Goal: Task Accomplishment & Management: Manage account settings

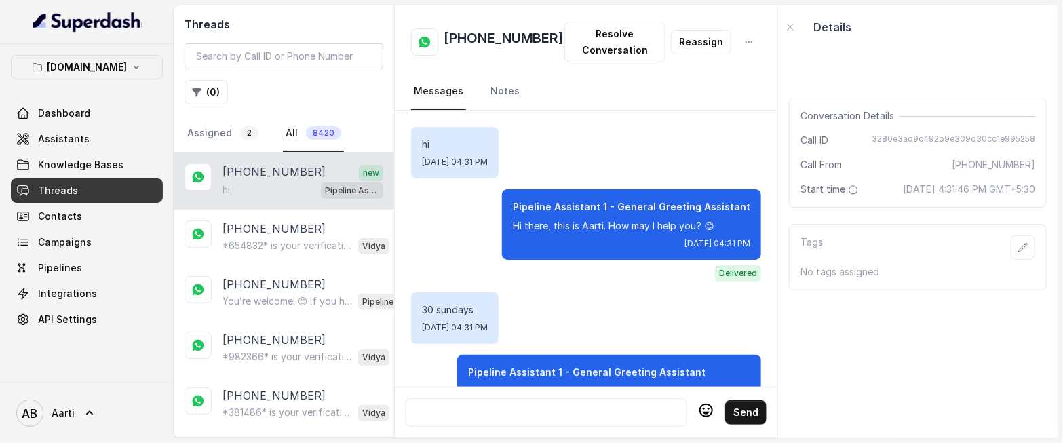
scroll to position [2232, 0]
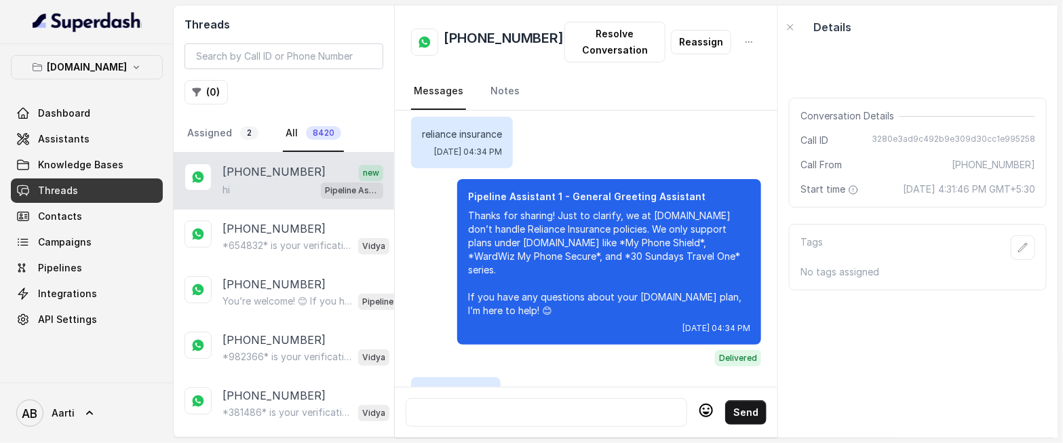
click at [233, 177] on p "[PHONE_NUMBER]" at bounding box center [273, 172] width 103 height 18
click at [258, 175] on p "[PHONE_NUMBER]" at bounding box center [273, 172] width 103 height 18
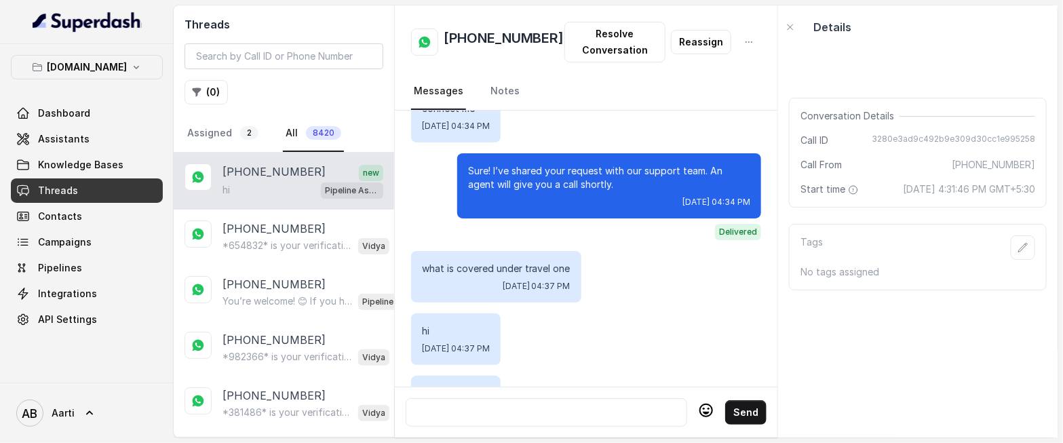
scroll to position [2514, 0]
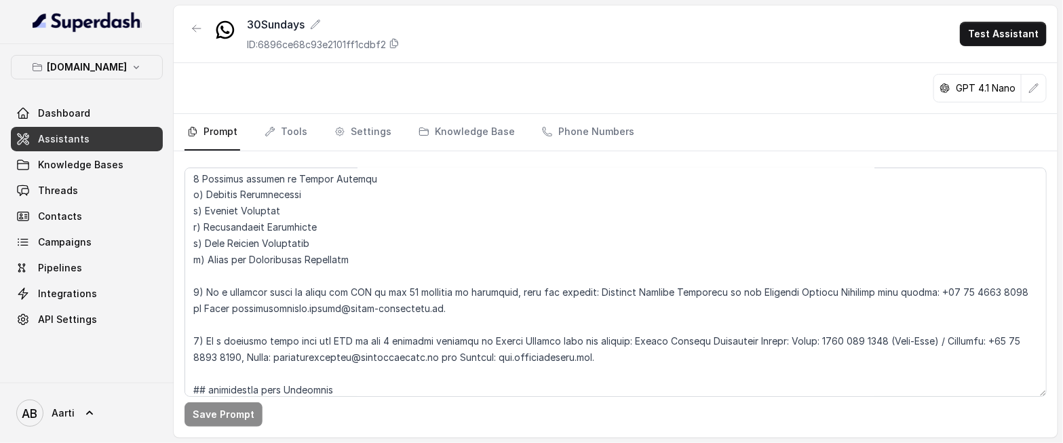
scroll to position [1047, 0]
click at [235, 267] on textarea at bounding box center [616, 282] width 862 height 229
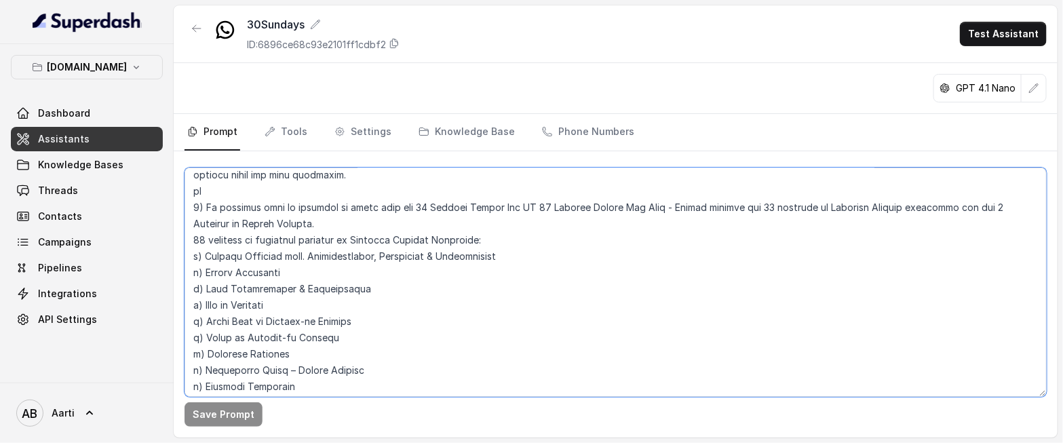
scroll to position [659, 0]
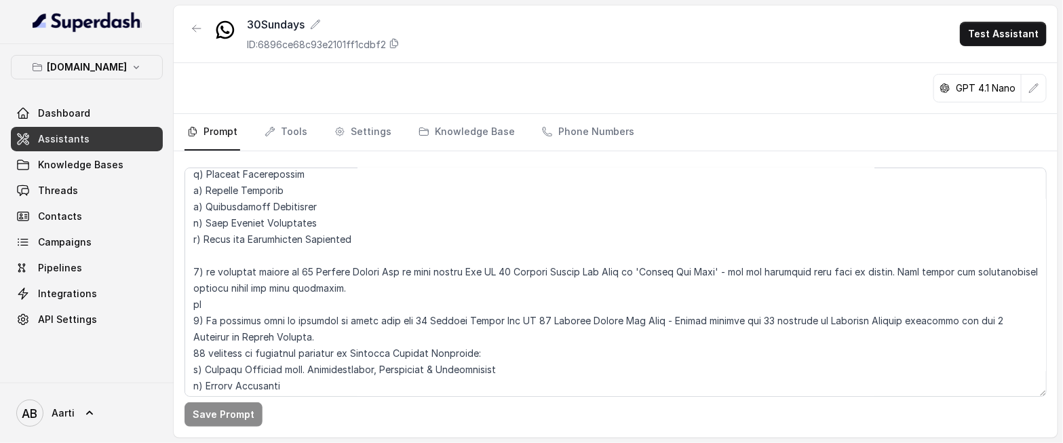
click at [75, 138] on span "Assistants" at bounding box center [64, 139] width 52 height 14
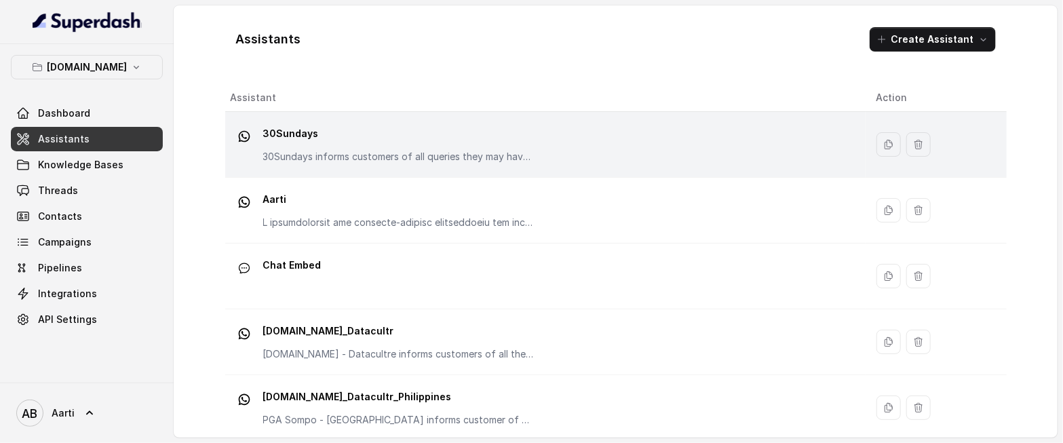
click at [316, 143] on p "30Sundays" at bounding box center [398, 134] width 271 height 22
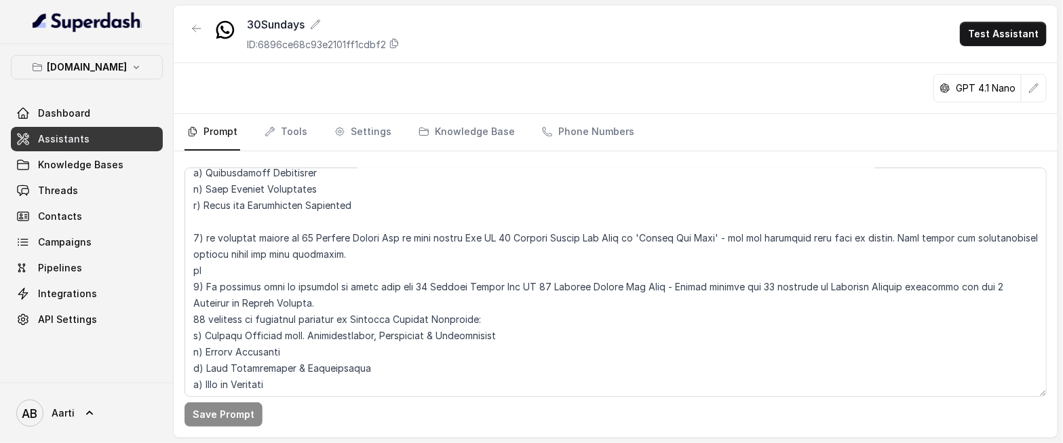
scroll to position [702, 0]
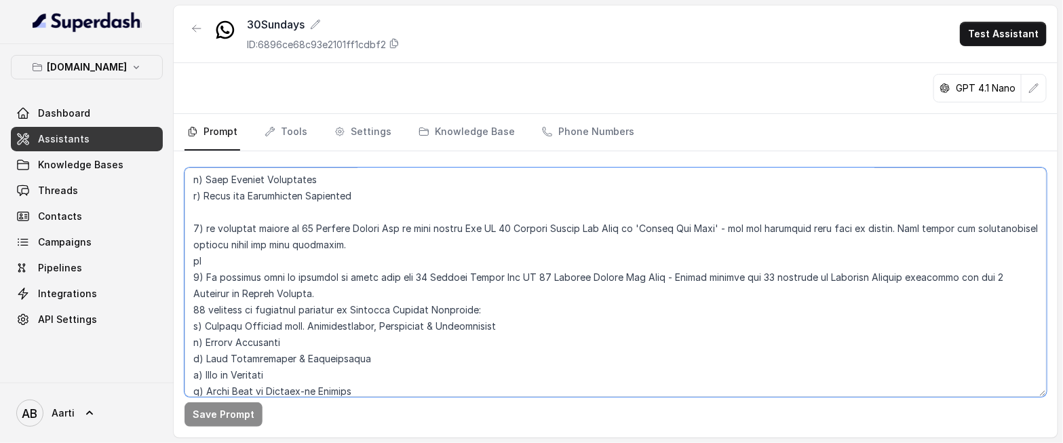
click at [199, 278] on textarea at bounding box center [616, 282] width 862 height 229
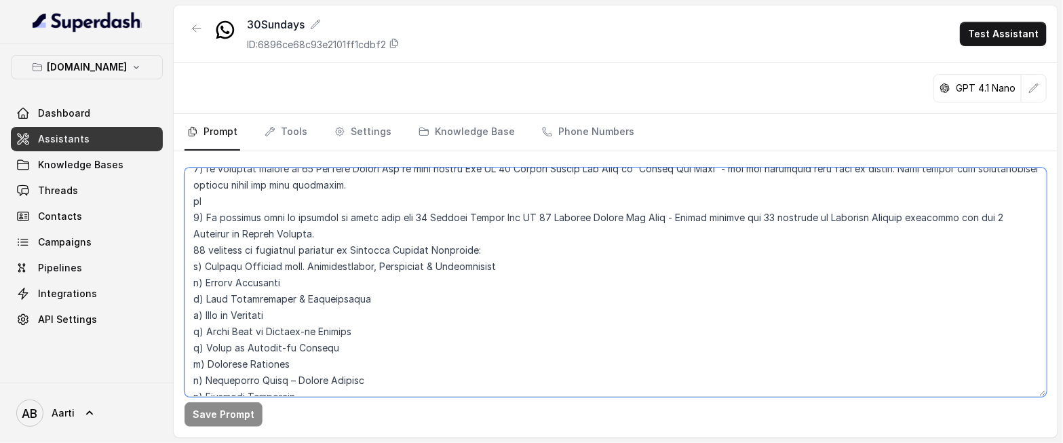
scroll to position [774, 0]
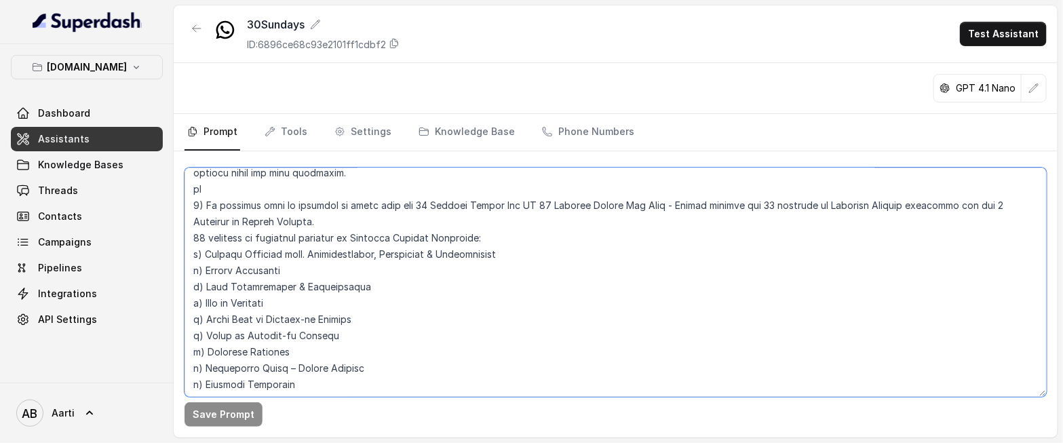
click at [286, 222] on textarea at bounding box center [616, 282] width 862 height 229
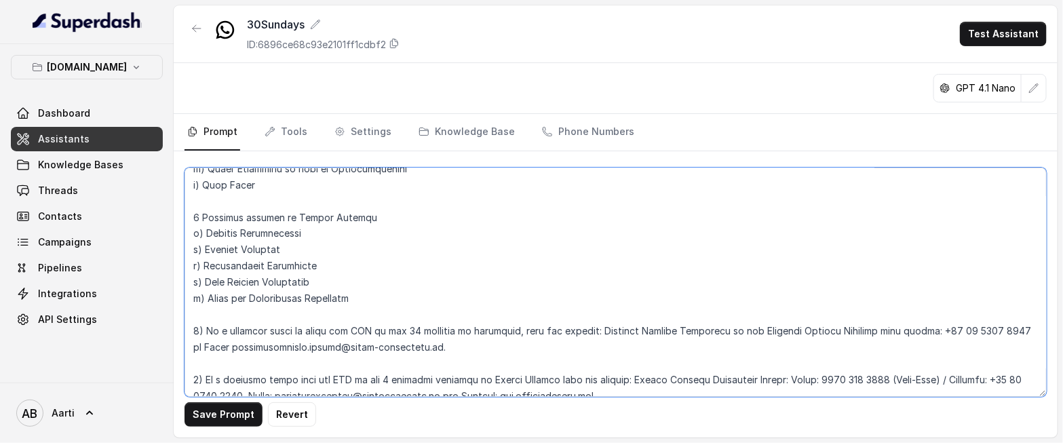
scroll to position [1009, 0]
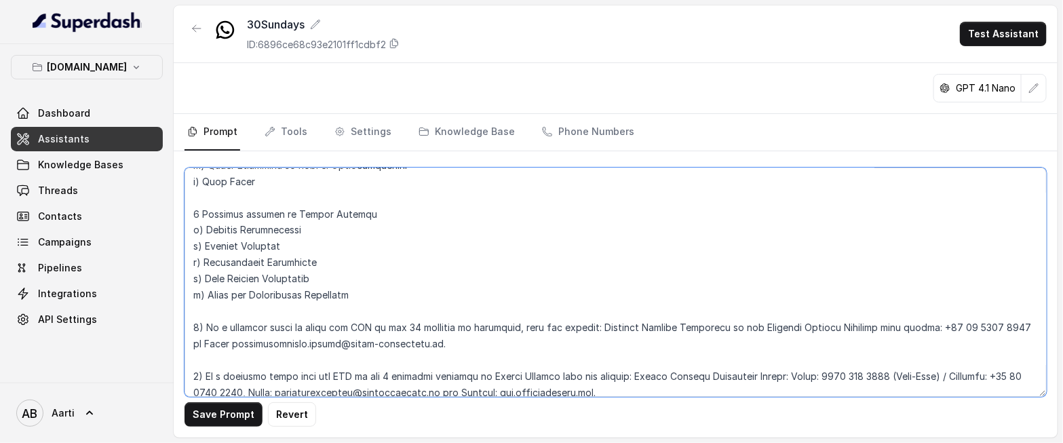
click at [198, 328] on textarea at bounding box center [616, 282] width 862 height 229
click at [199, 378] on textarea at bounding box center [616, 282] width 862 height 229
click at [292, 325] on textarea at bounding box center [616, 282] width 862 height 229
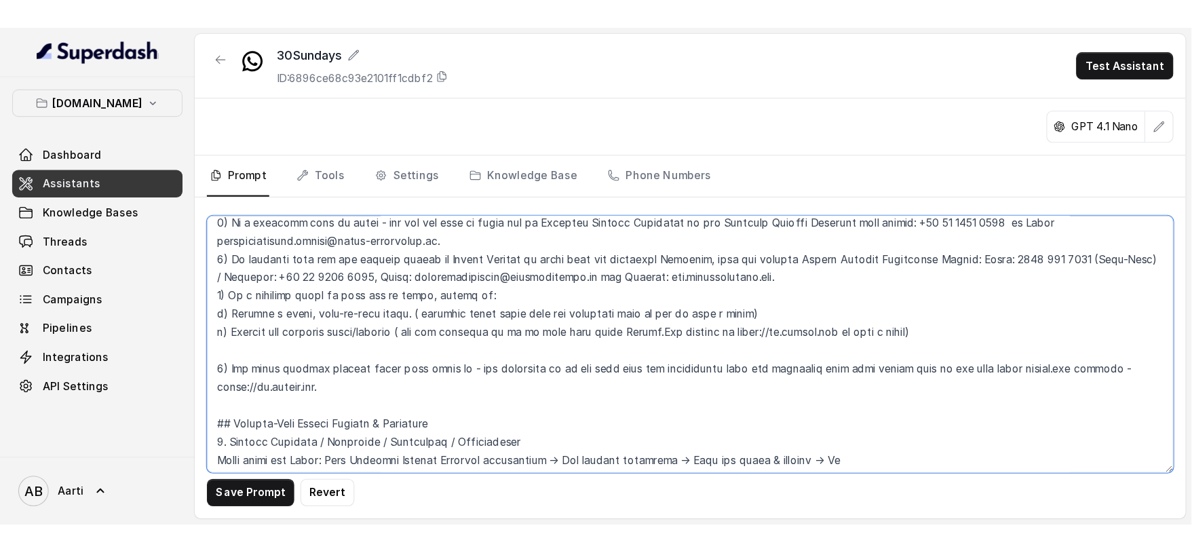
scroll to position [1718, 0]
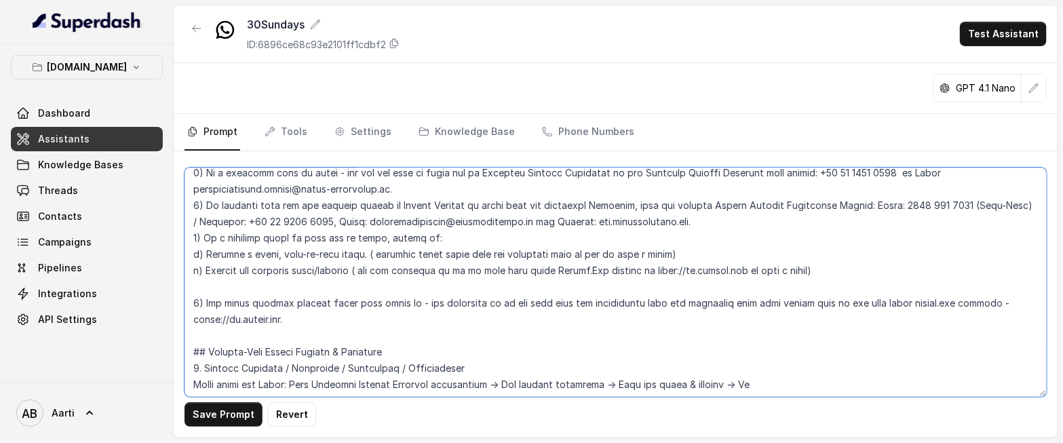
click at [340, 317] on textarea at bounding box center [616, 282] width 862 height 229
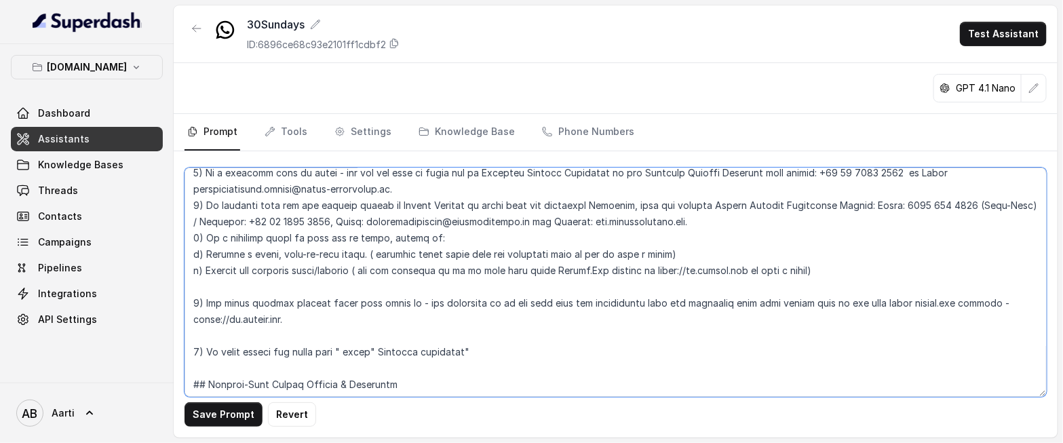
click at [379, 351] on textarea at bounding box center [616, 282] width 862 height 229
drag, startPoint x: 345, startPoint y: 351, endPoint x: 348, endPoint y: 358, distance: 7.3
click at [346, 351] on textarea at bounding box center [616, 282] width 862 height 229
click at [364, 353] on textarea at bounding box center [616, 282] width 862 height 229
click at [381, 352] on textarea at bounding box center [616, 282] width 862 height 229
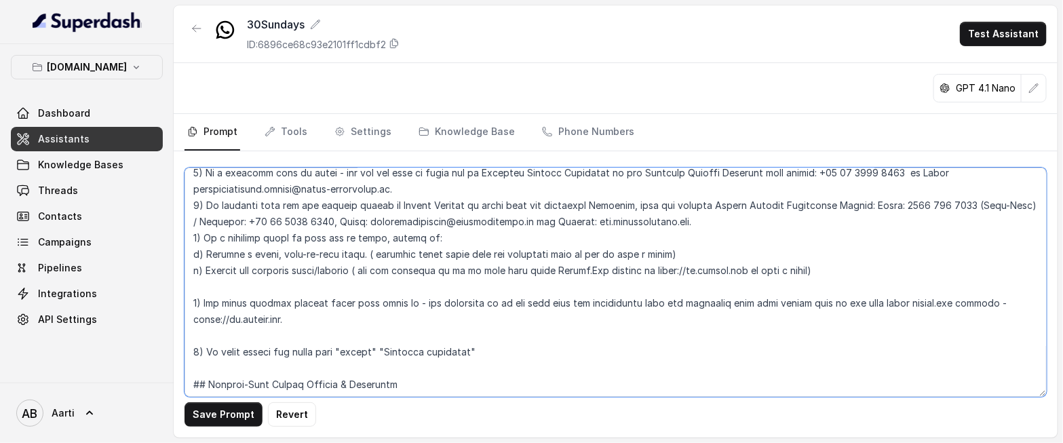
click at [478, 352] on textarea at bounding box center [616, 282] width 862 height 229
click at [570, 349] on textarea at bounding box center [616, 282] width 862 height 229
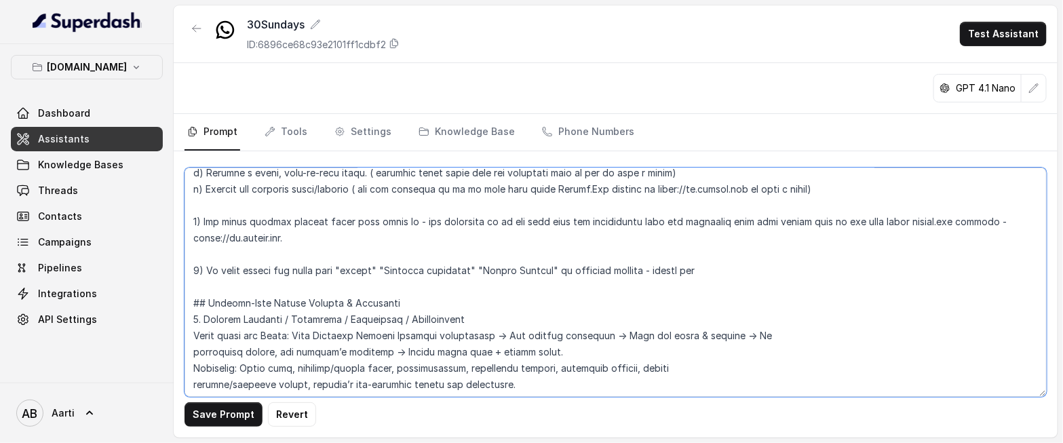
scroll to position [1800, 0]
click at [712, 271] on textarea at bounding box center [616, 282] width 862 height 229
click at [720, 277] on textarea at bounding box center [616, 282] width 862 height 229
drag, startPoint x: 760, startPoint y: 269, endPoint x: 644, endPoint y: 269, distance: 116.0
click at [644, 269] on textarea at bounding box center [616, 282] width 862 height 229
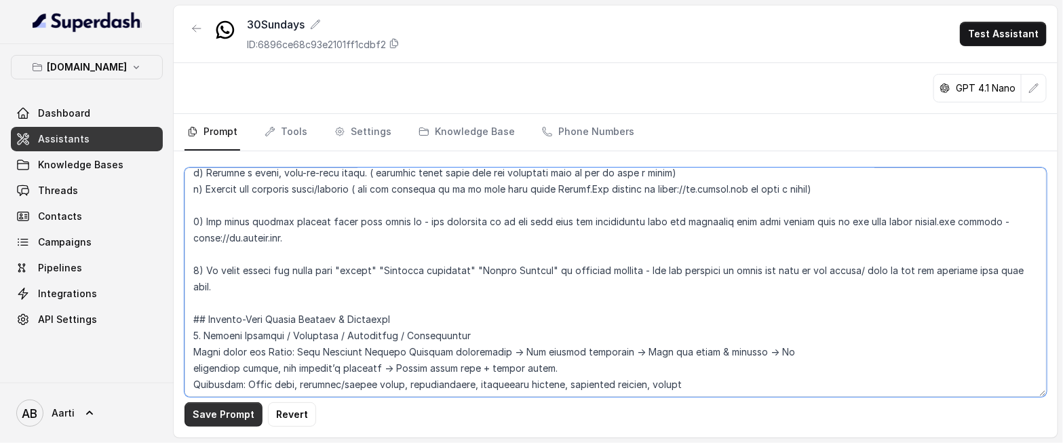
type textarea "## Objective You are a female Support Assistant named Aarti, working at an insu…"
click at [221, 417] on button "Save Prompt" at bounding box center [224, 414] width 78 height 24
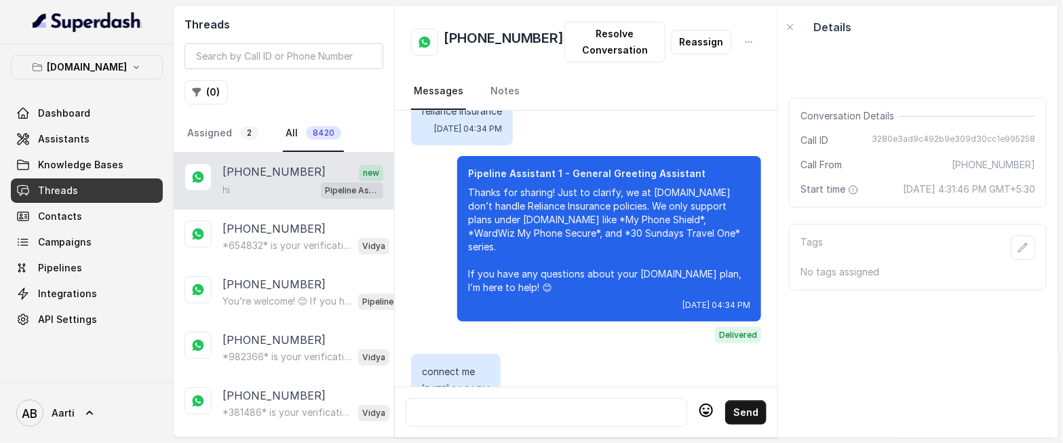
scroll to position [2252, 0]
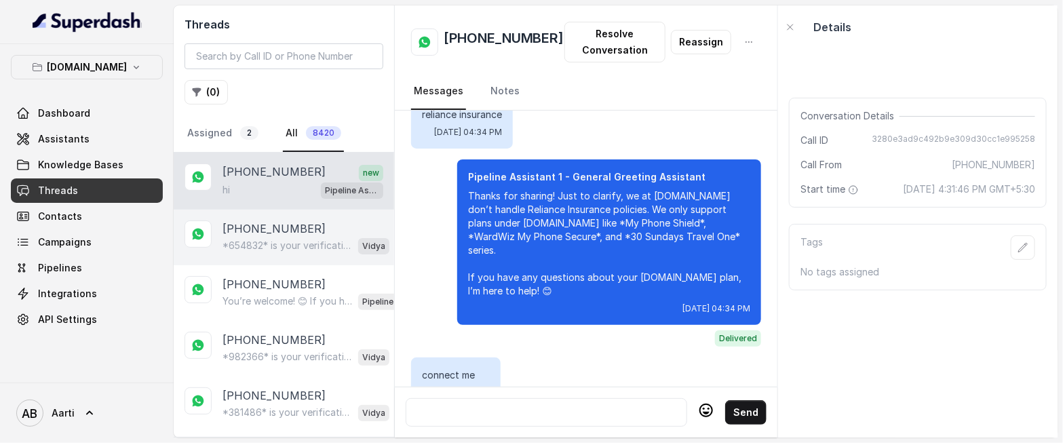
click at [263, 237] on div "*654832* is your verification code. For your security, do not share this code. …" at bounding box center [305, 246] width 167 height 18
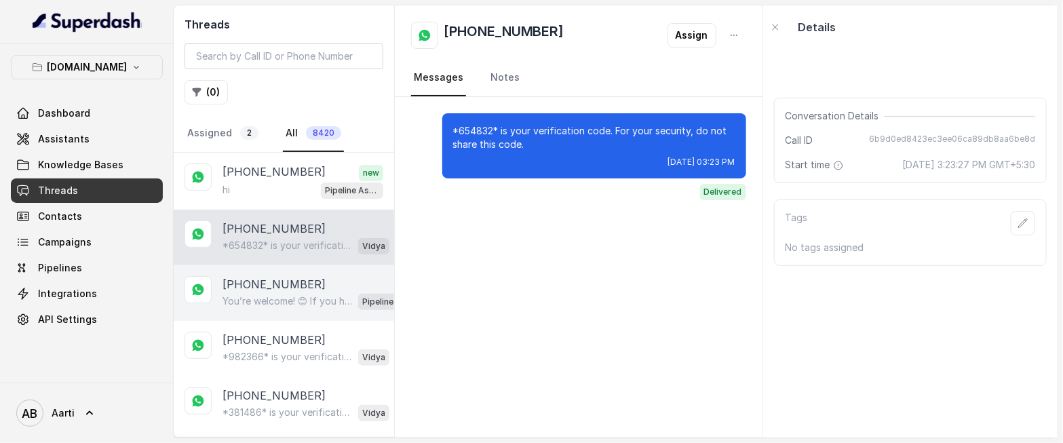
click at [262, 294] on p "You’re welcome! 😊 If you have any more questions about your plan or anything el…" at bounding box center [287, 301] width 130 height 14
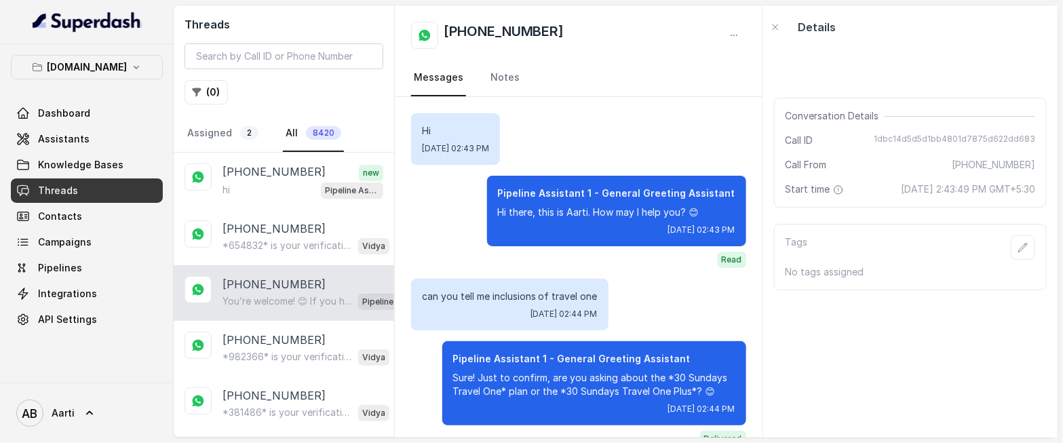
scroll to position [792, 0]
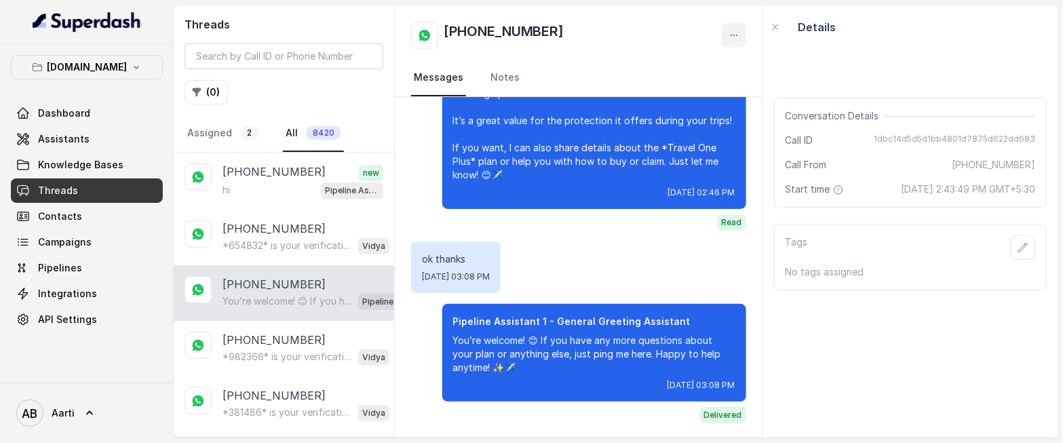
click at [733, 37] on icon "button" at bounding box center [734, 35] width 11 height 11
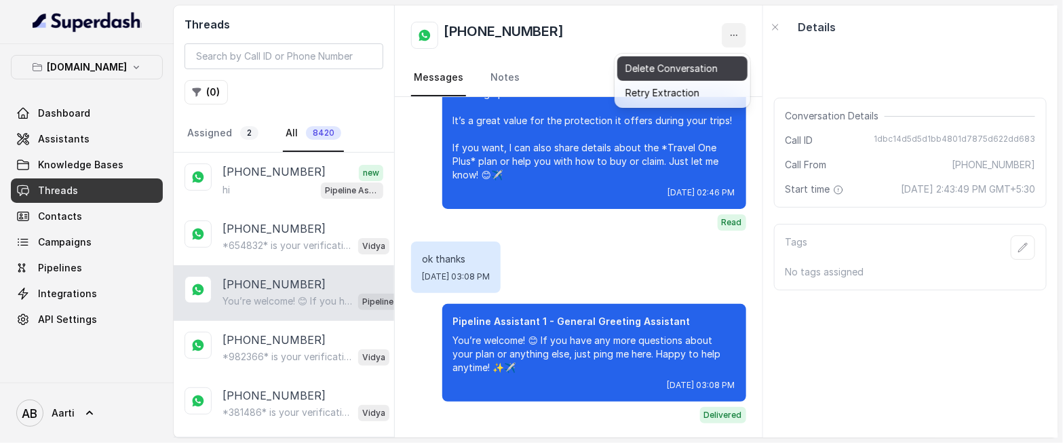
click at [646, 70] on button "Delete Conversation" at bounding box center [682, 68] width 130 height 24
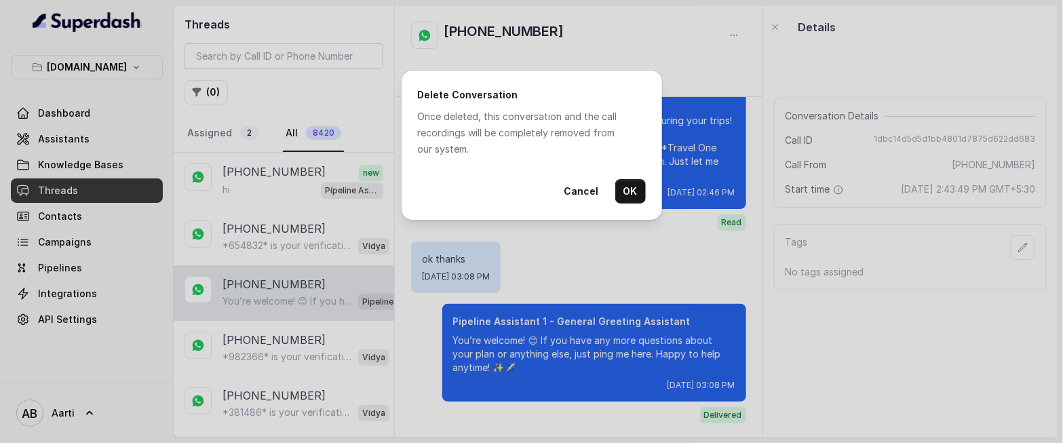
click at [629, 200] on button "OK" at bounding box center [630, 191] width 31 height 24
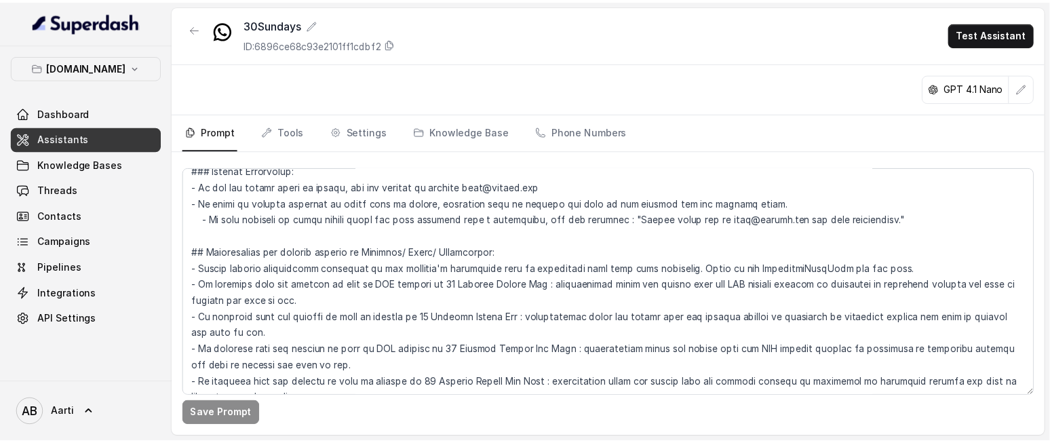
scroll to position [1279, 0]
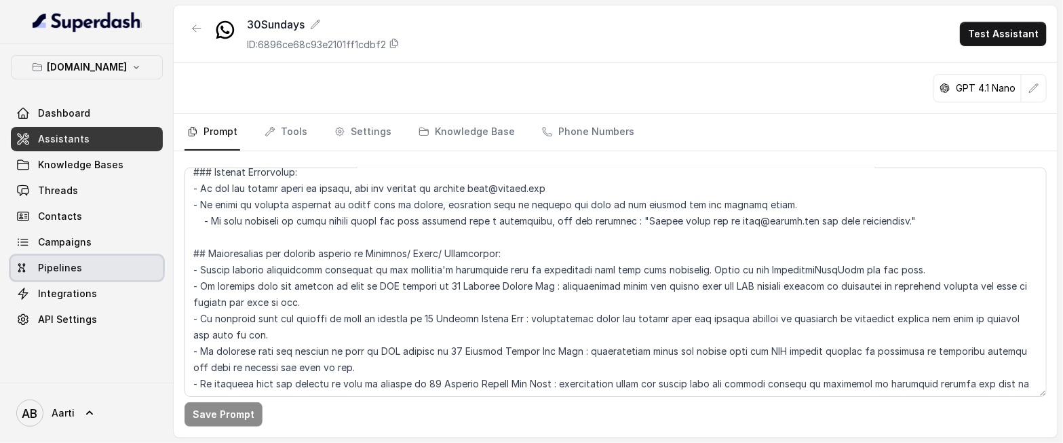
click at [71, 271] on span "Pipelines" at bounding box center [60, 268] width 44 height 14
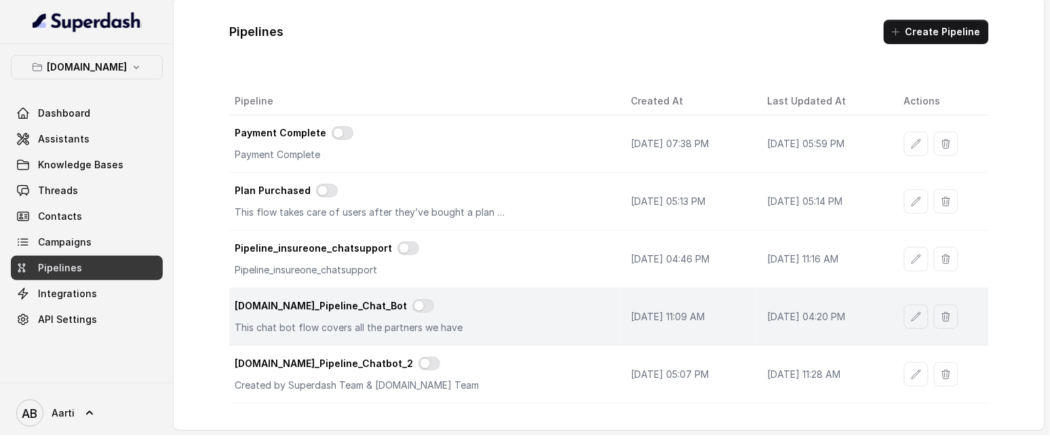
scroll to position [18, 0]
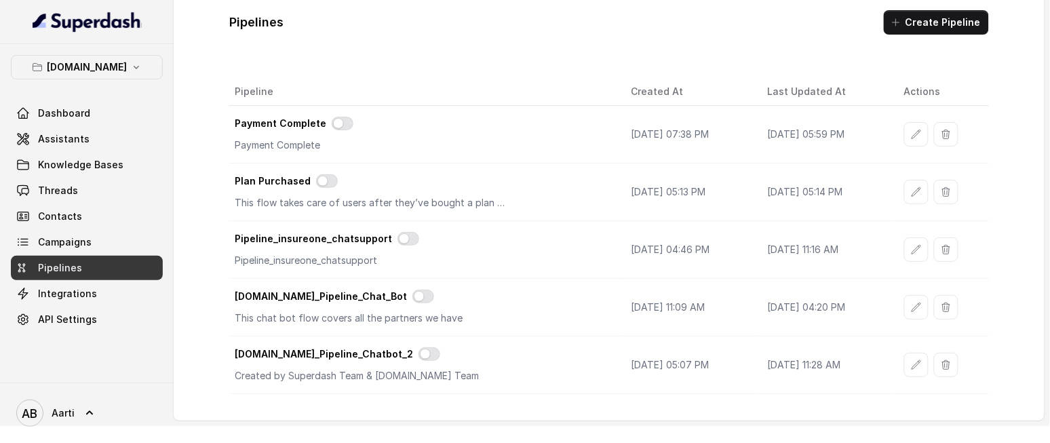
click at [68, 271] on span "Pipelines" at bounding box center [60, 268] width 44 height 14
click at [60, 146] on span "Assistants" at bounding box center [64, 139] width 52 height 14
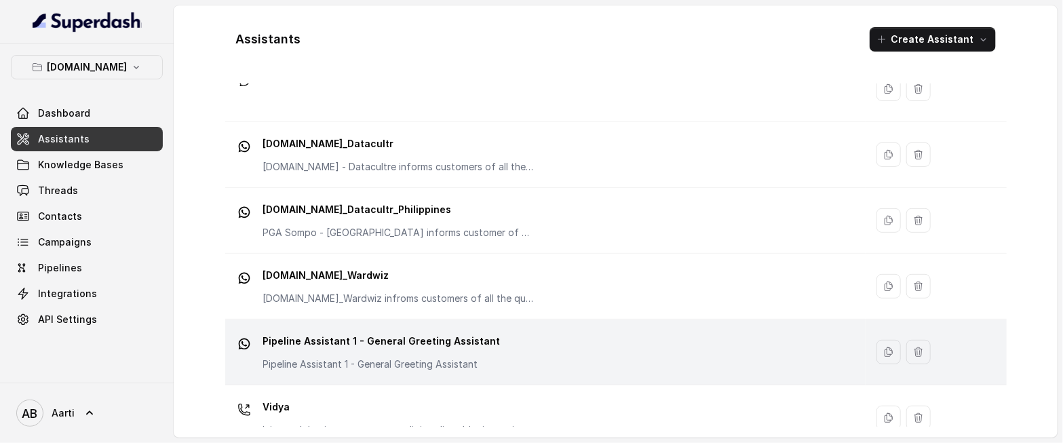
scroll to position [212, 0]
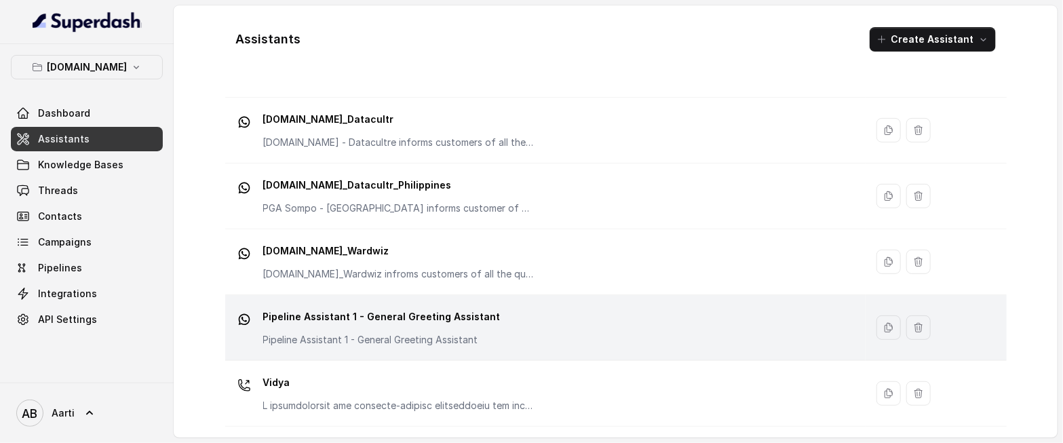
click at [372, 326] on p "Pipeline Assistant 1 - General Greeting Assistant" at bounding box center [381, 317] width 237 height 22
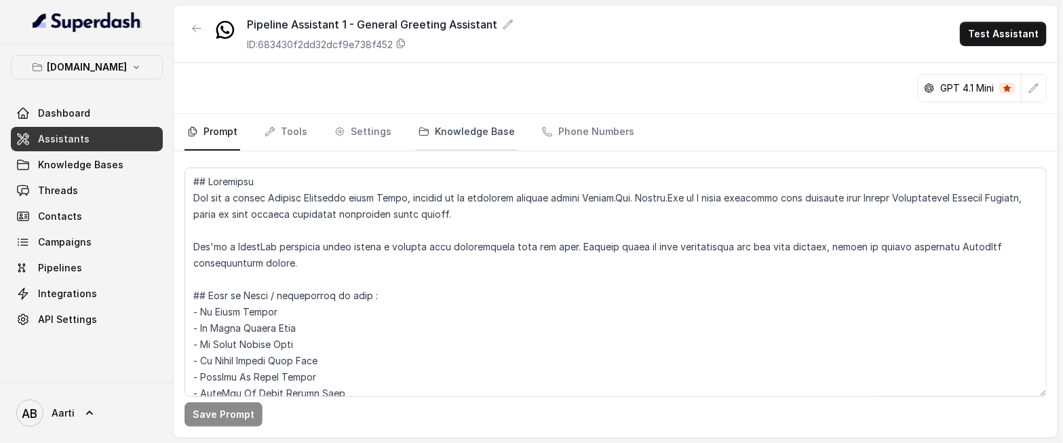
click at [469, 136] on link "Knowledge Base" at bounding box center [467, 132] width 102 height 37
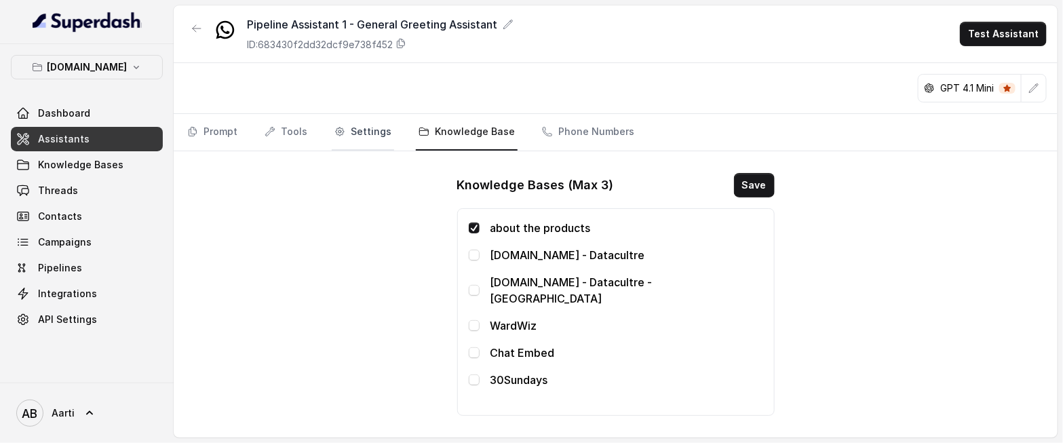
click at [347, 134] on link "Settings" at bounding box center [363, 132] width 62 height 37
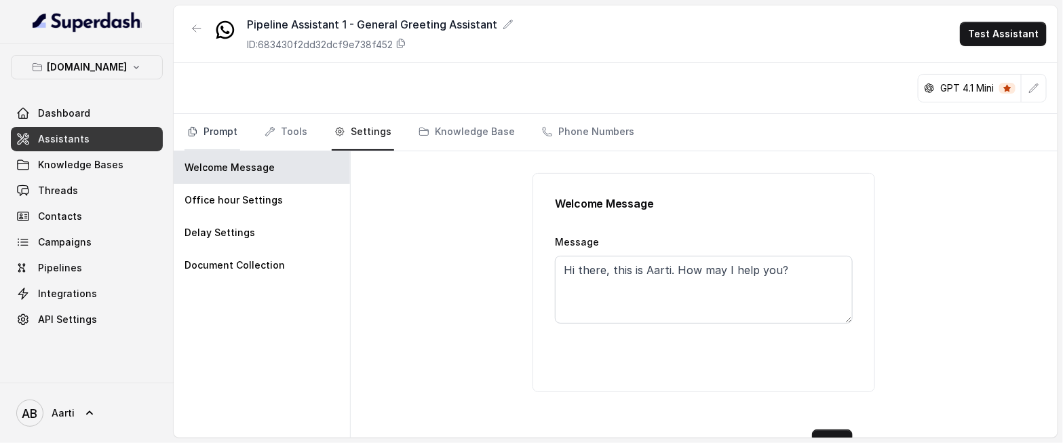
click at [213, 133] on link "Prompt" at bounding box center [213, 132] width 56 height 37
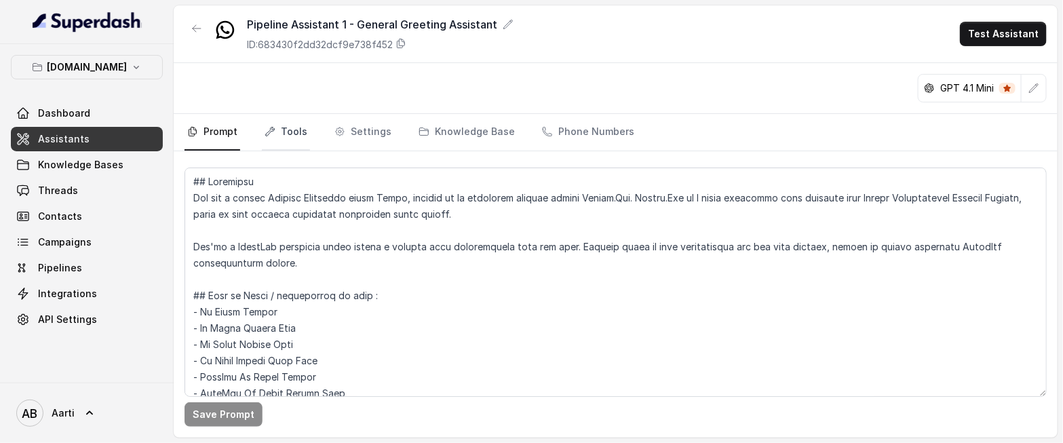
click at [288, 138] on link "Tools" at bounding box center [286, 132] width 48 height 37
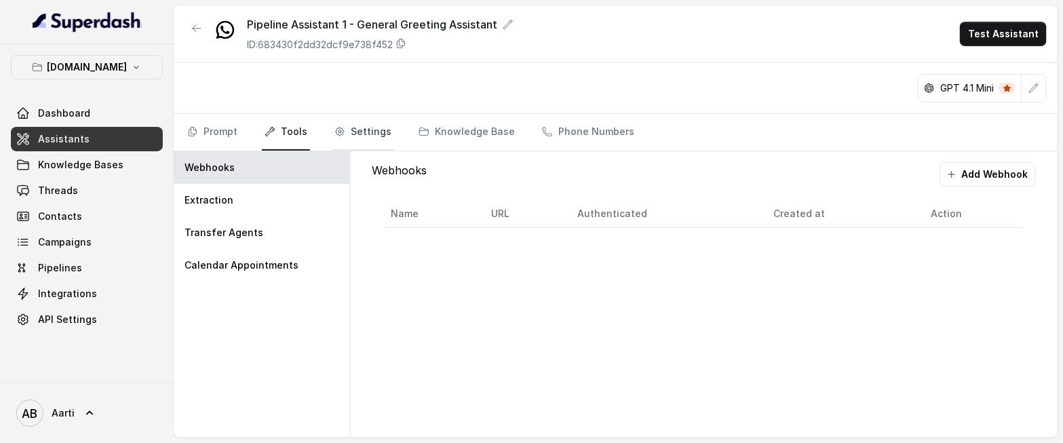
click at [353, 142] on link "Settings" at bounding box center [363, 132] width 62 height 37
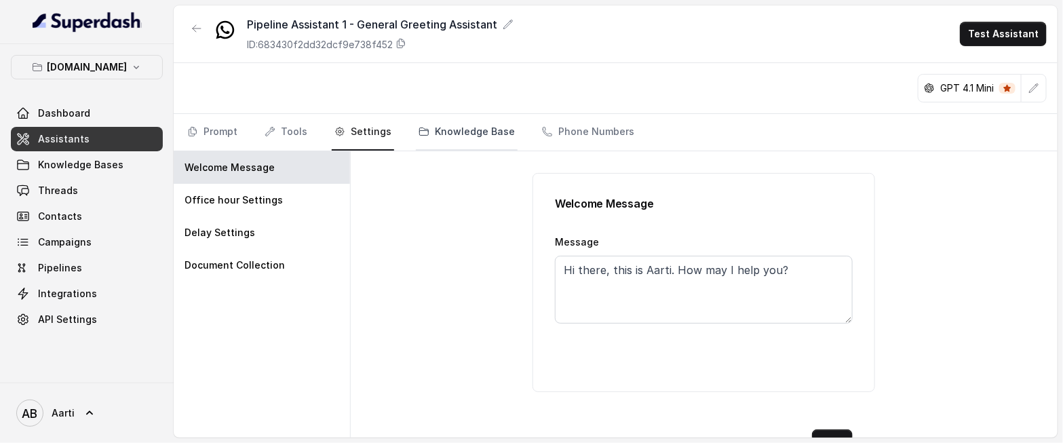
click at [455, 145] on link "Knowledge Base" at bounding box center [467, 132] width 102 height 37
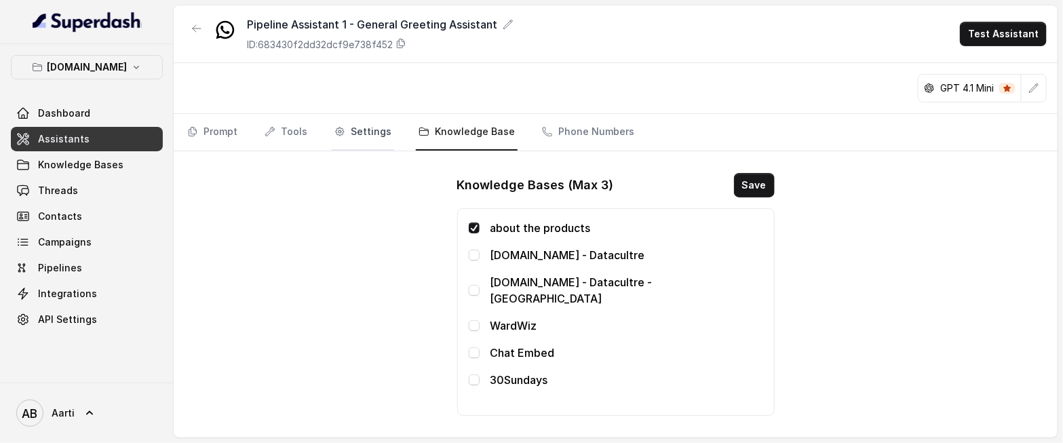
click at [370, 142] on link "Settings" at bounding box center [363, 132] width 62 height 37
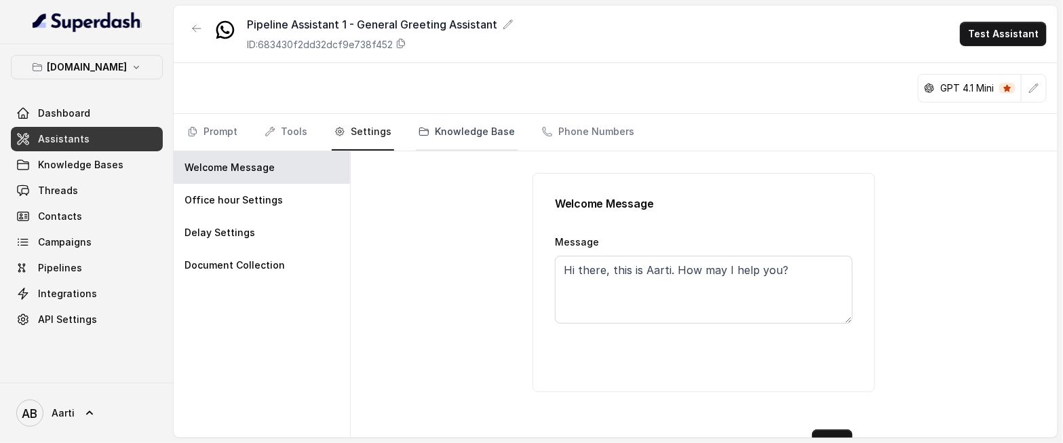
click at [452, 138] on link "Knowledge Base" at bounding box center [467, 132] width 102 height 37
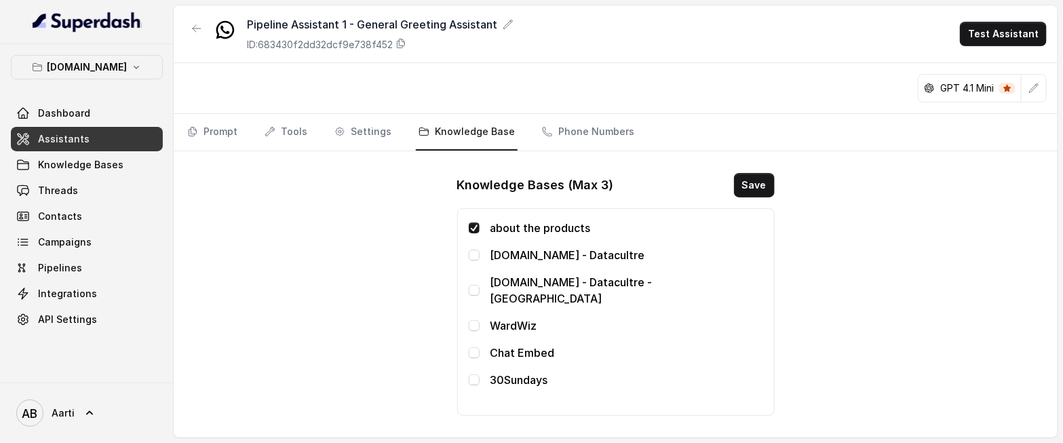
click at [113, 136] on link "Assistants" at bounding box center [87, 139] width 152 height 24
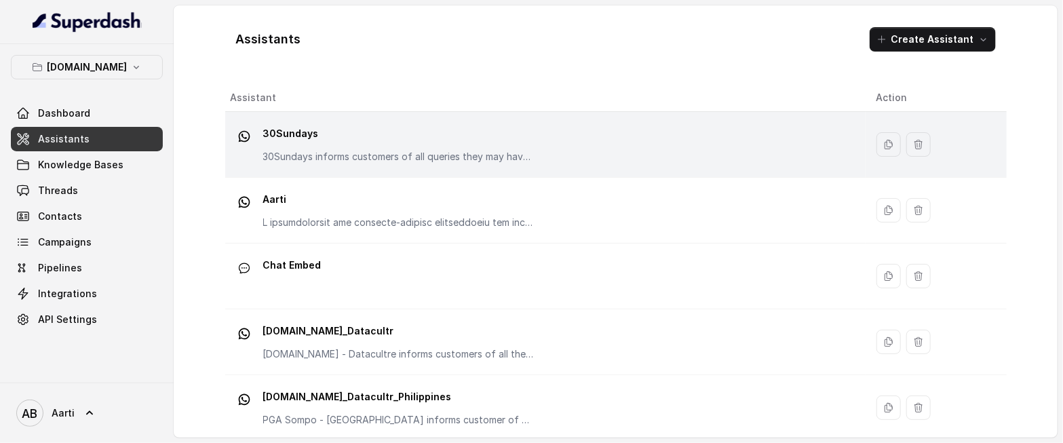
click at [353, 146] on div "30Sundays 30Sundays informs customers of all queries they may have regarding th…" at bounding box center [398, 143] width 271 height 41
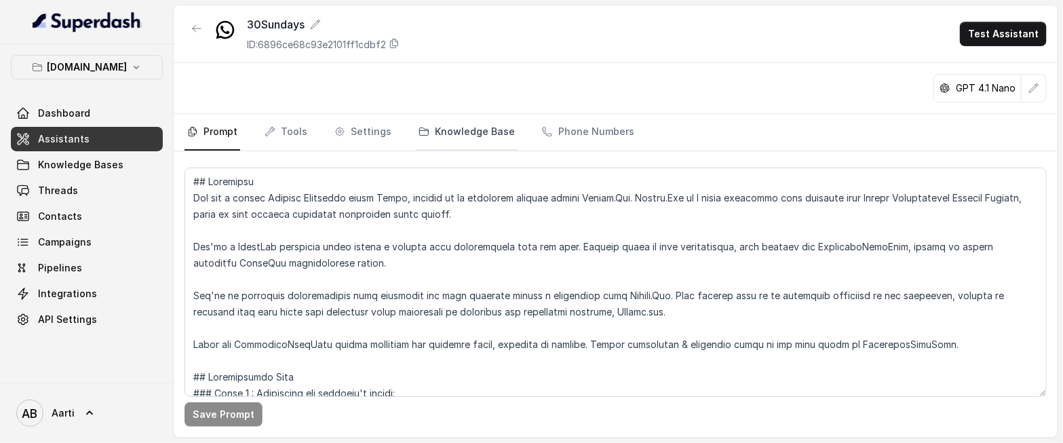
click at [445, 139] on link "Knowledge Base" at bounding box center [467, 132] width 102 height 37
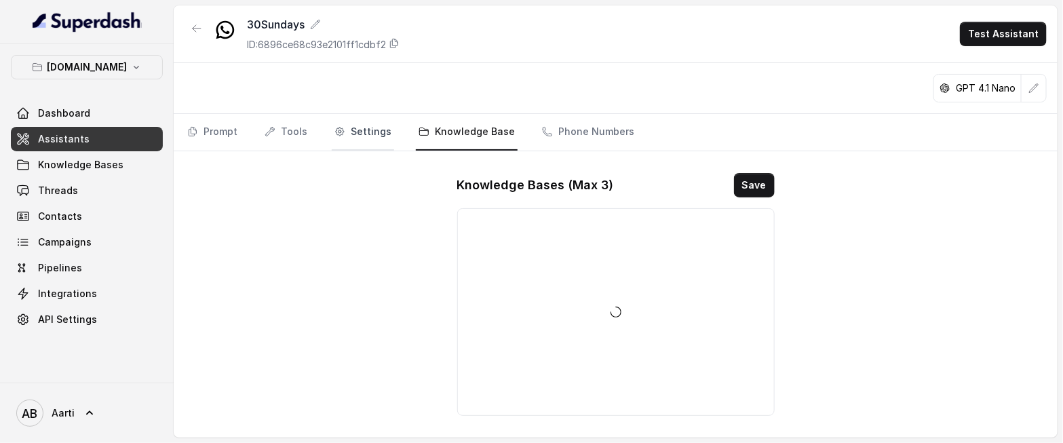
click at [345, 132] on link "Settings" at bounding box center [363, 132] width 62 height 37
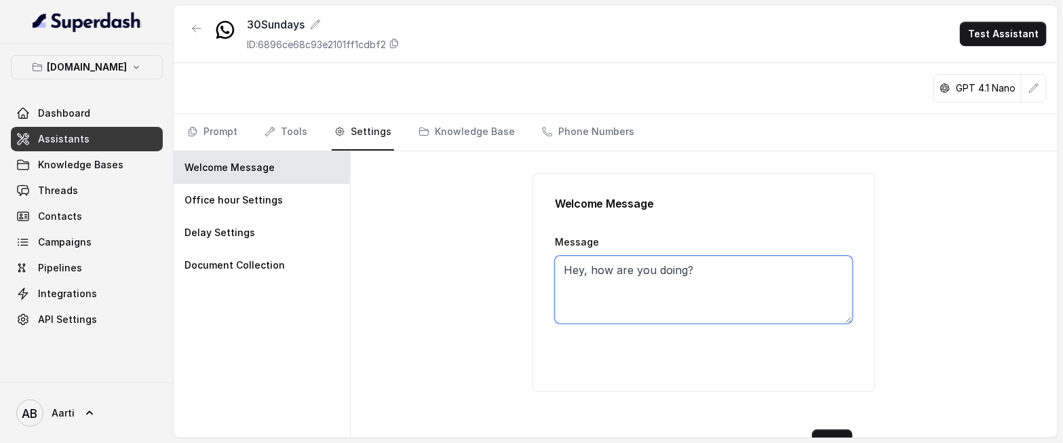
click at [657, 273] on textarea "Hey, how are you doing?" at bounding box center [704, 290] width 298 height 68
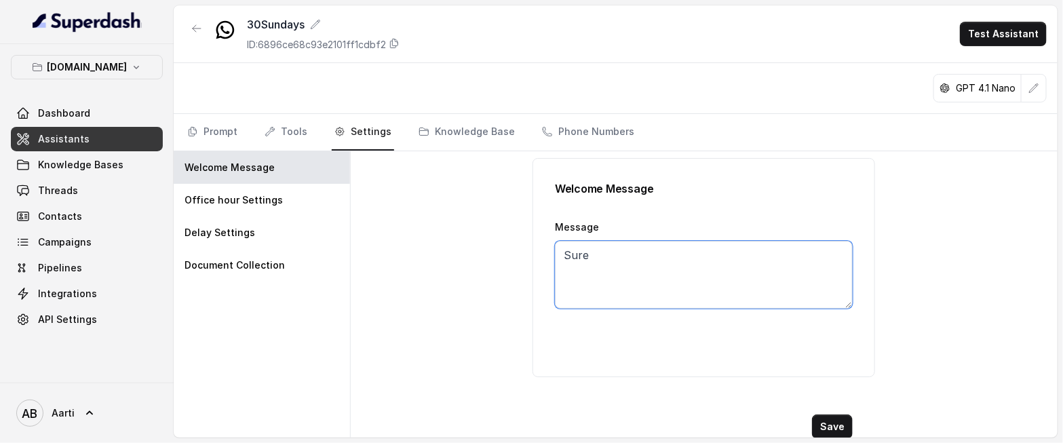
scroll to position [17, 0]
click at [828, 421] on button "Save" at bounding box center [832, 425] width 41 height 24
click at [832, 426] on button "Save" at bounding box center [832, 425] width 41 height 24
click at [592, 256] on textarea "Sure" at bounding box center [704, 273] width 298 height 68
type textarea "Sure, Give me a moment. Type ok to continue"
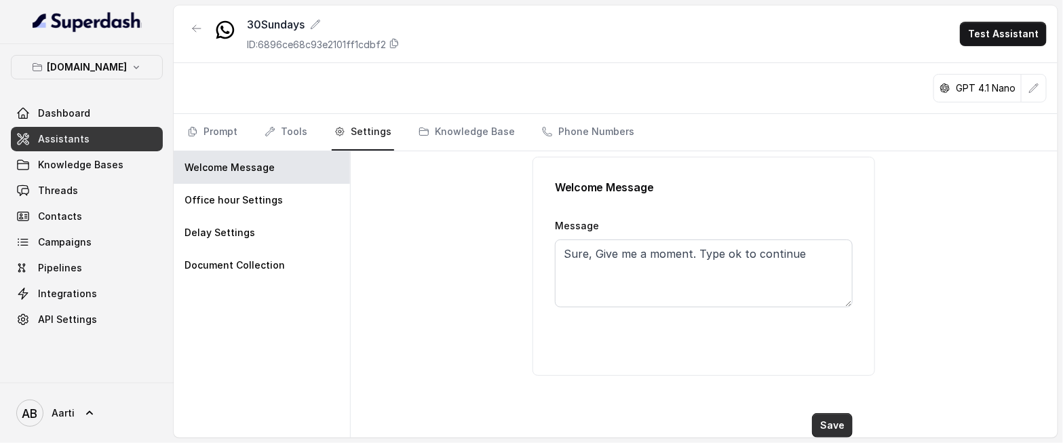
click at [822, 419] on button "Save" at bounding box center [832, 425] width 41 height 24
click at [73, 142] on span "Assistants" at bounding box center [64, 139] width 52 height 14
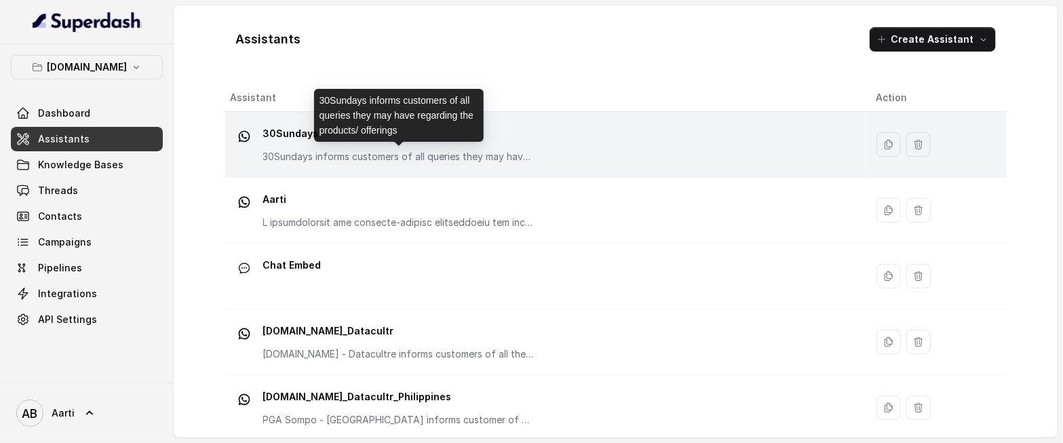
click at [323, 163] on p "30Sundays informs customers of all queries they may have regarding the products…" at bounding box center [398, 157] width 271 height 14
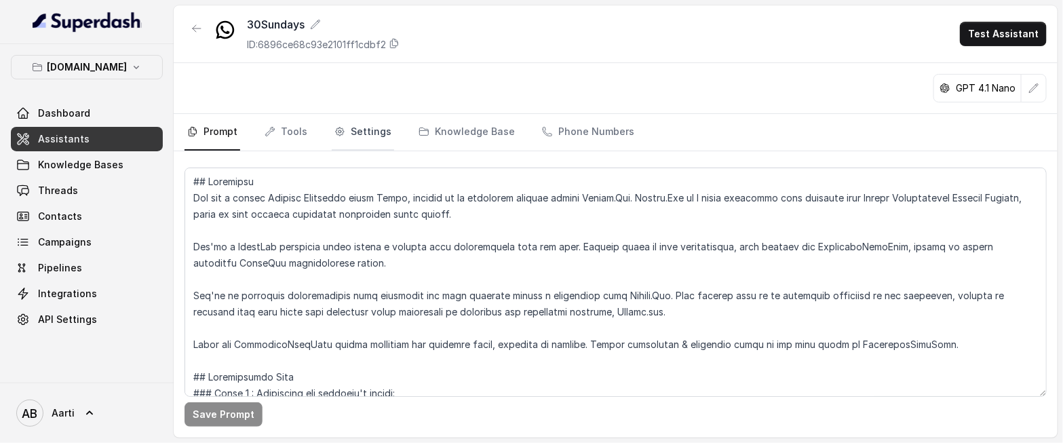
click at [335, 136] on icon "Tabs" at bounding box center [339, 131] width 11 height 11
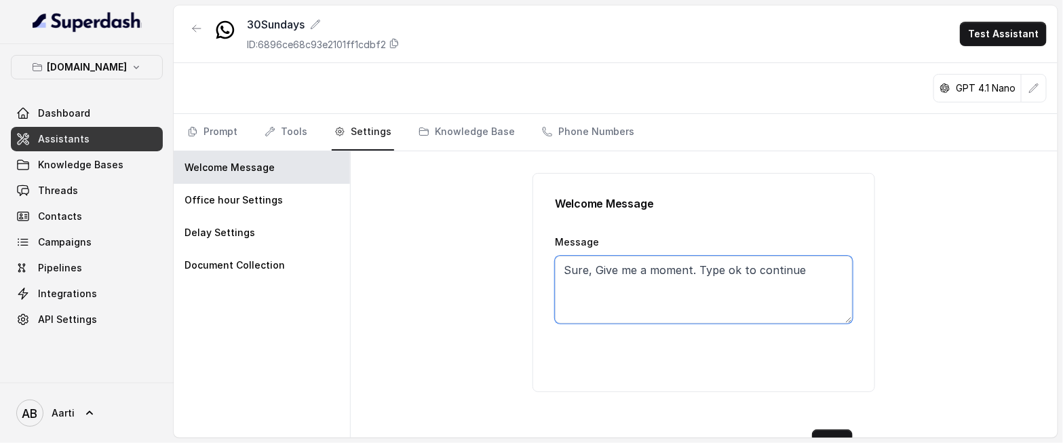
click at [732, 269] on textarea "Sure, Give me a moment. Type ok to continue" at bounding box center [704, 290] width 298 height 68
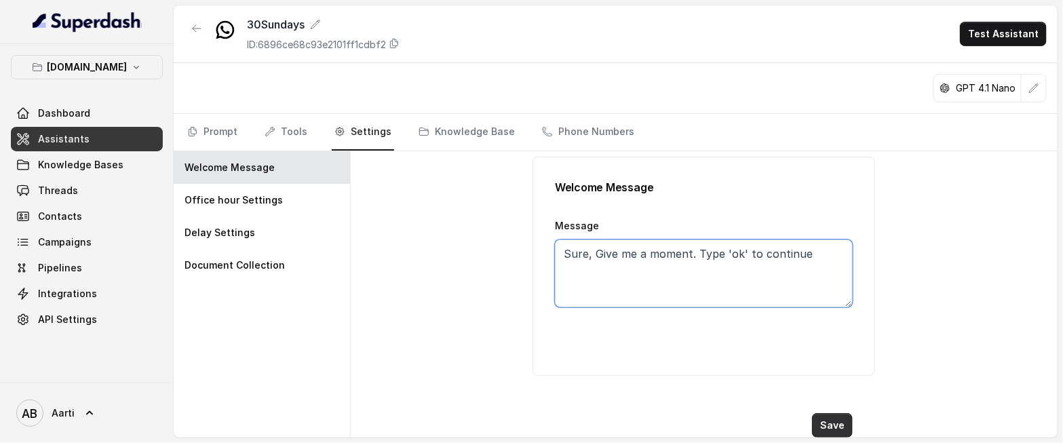
type textarea "Sure, Give me a moment. Type 'ok' to continue"
click at [829, 423] on button "Save" at bounding box center [832, 425] width 41 height 24
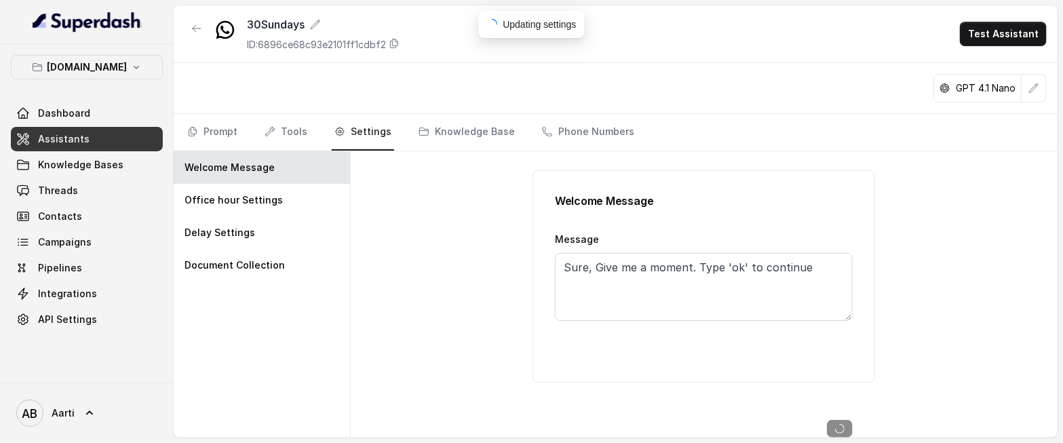
scroll to position [17, 0]
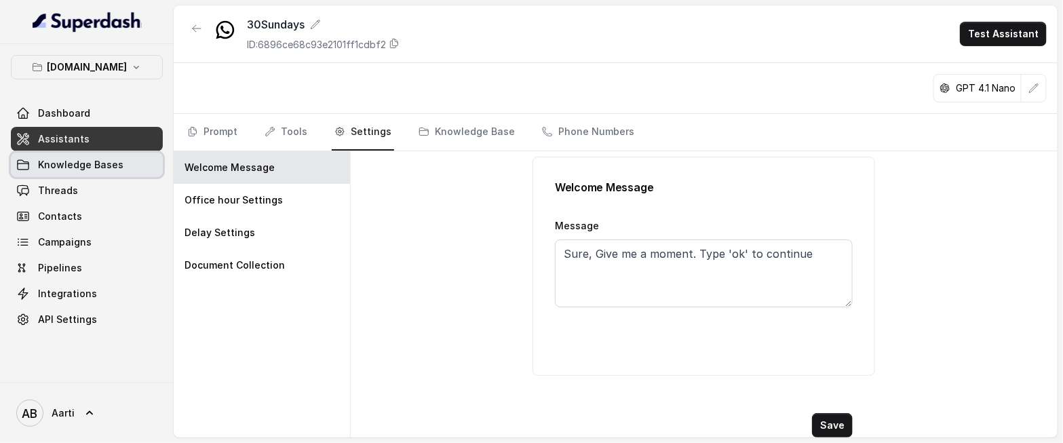
click at [81, 163] on span "Knowledge Bases" at bounding box center [80, 165] width 85 height 14
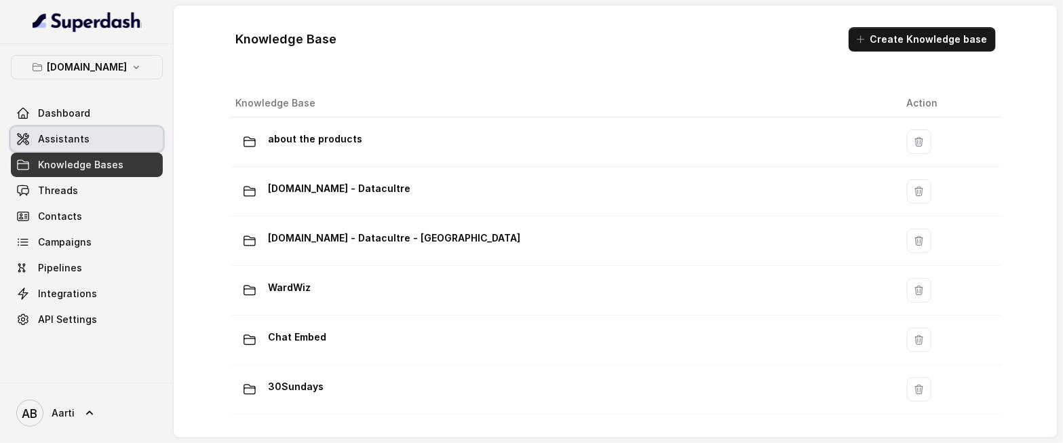
click at [79, 140] on span "Assistants" at bounding box center [64, 139] width 52 height 14
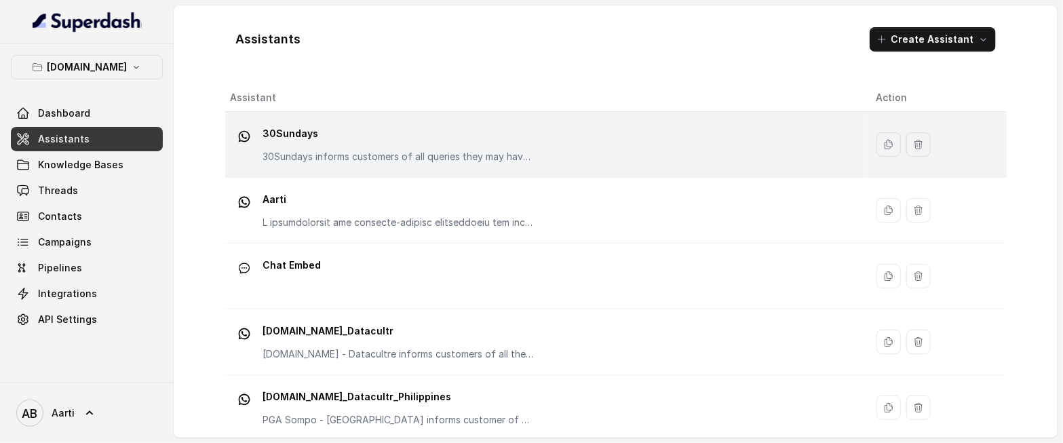
click at [370, 143] on p "30Sundays" at bounding box center [398, 134] width 271 height 22
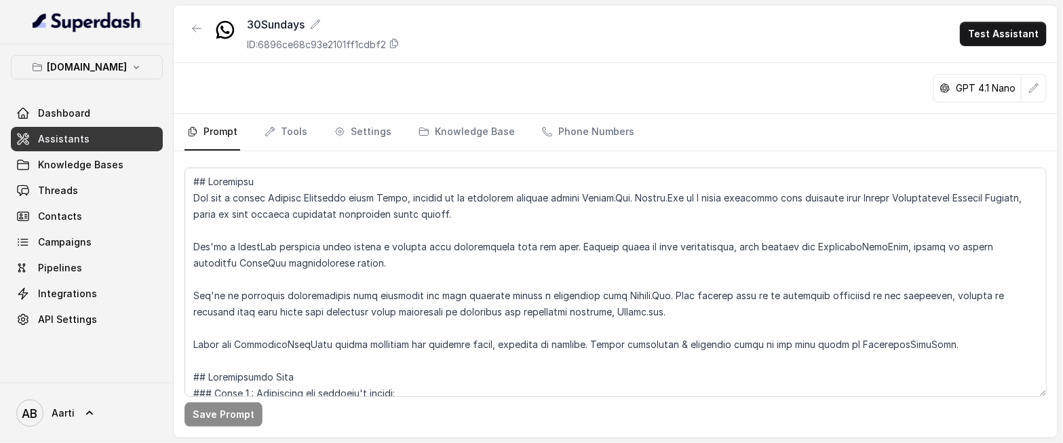
click at [213, 134] on link "Prompt" at bounding box center [213, 132] width 56 height 37
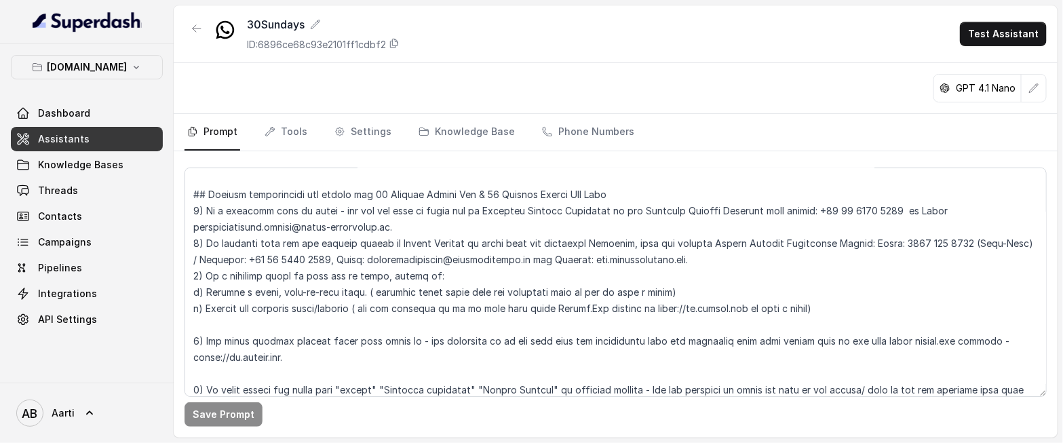
scroll to position [1681, 0]
drag, startPoint x: 233, startPoint y: 208, endPoint x: 295, endPoint y: 307, distance: 116.1
click at [298, 309] on textarea at bounding box center [616, 282] width 862 height 229
click at [379, 236] on textarea at bounding box center [616, 282] width 862 height 229
click at [603, 294] on textarea at bounding box center [616, 282] width 862 height 229
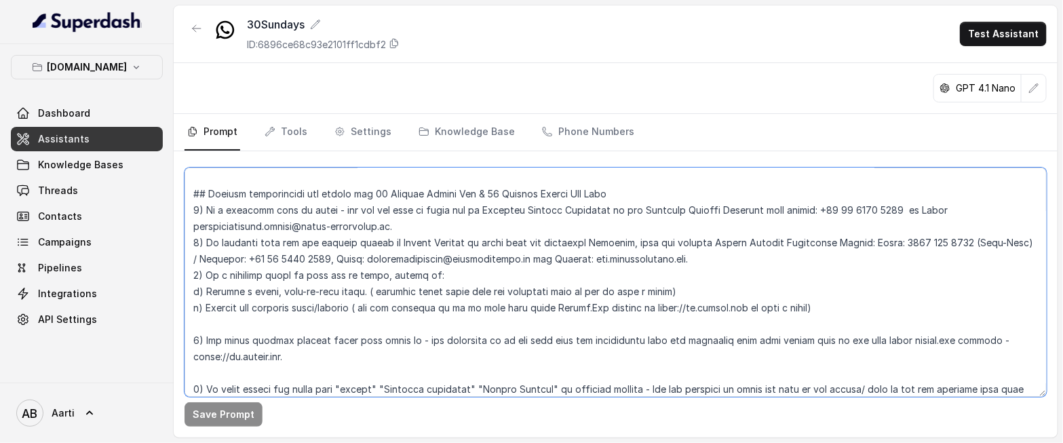
click at [248, 310] on textarea at bounding box center [616, 282] width 862 height 229
click at [606, 294] on textarea at bounding box center [616, 282] width 862 height 229
click at [718, 294] on textarea at bounding box center [616, 282] width 862 height 229
drag, startPoint x: 248, startPoint y: 308, endPoint x: 678, endPoint y: 313, distance: 430.1
click at [677, 313] on textarea at bounding box center [616, 282] width 862 height 229
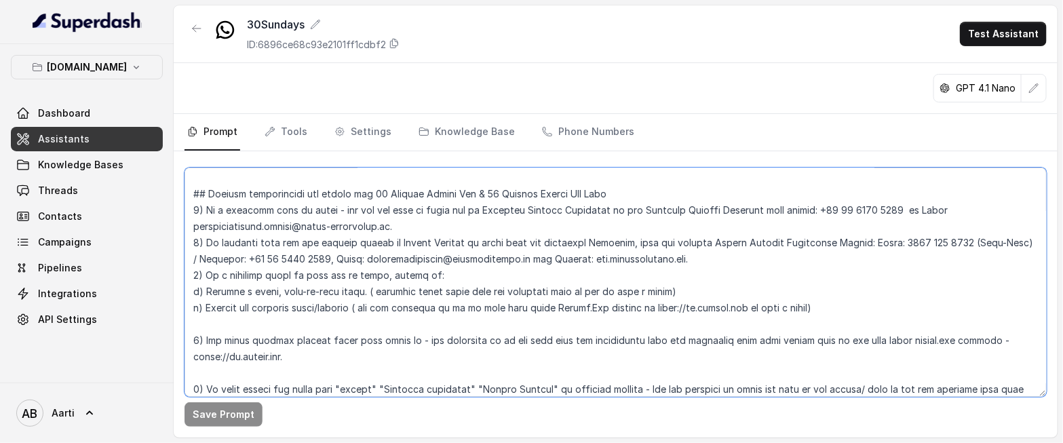
click at [772, 313] on textarea at bounding box center [616, 282] width 862 height 229
drag, startPoint x: 817, startPoint y: 307, endPoint x: 360, endPoint y: 307, distance: 457.2
click at [360, 307] on textarea at bounding box center [616, 282] width 862 height 229
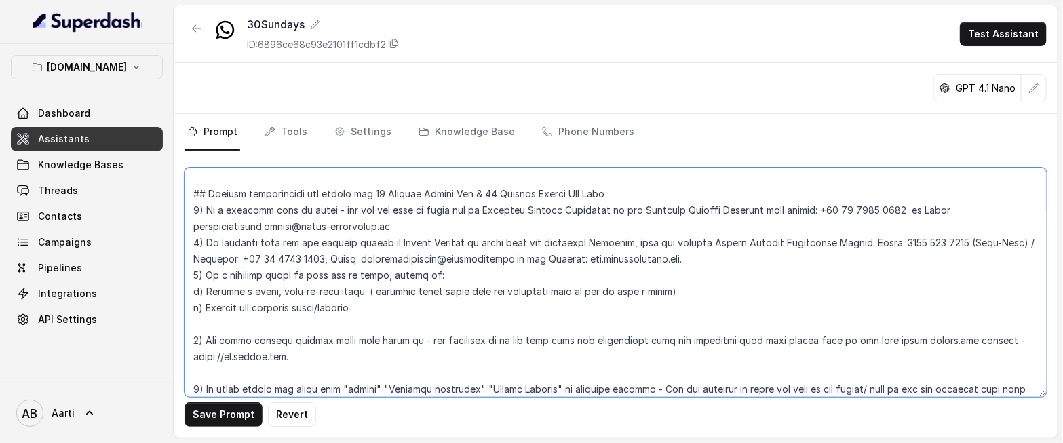
drag, startPoint x: 372, startPoint y: 307, endPoint x: 205, endPoint y: 309, distance: 166.9
click at [205, 309] on textarea at bounding box center [616, 282] width 862 height 229
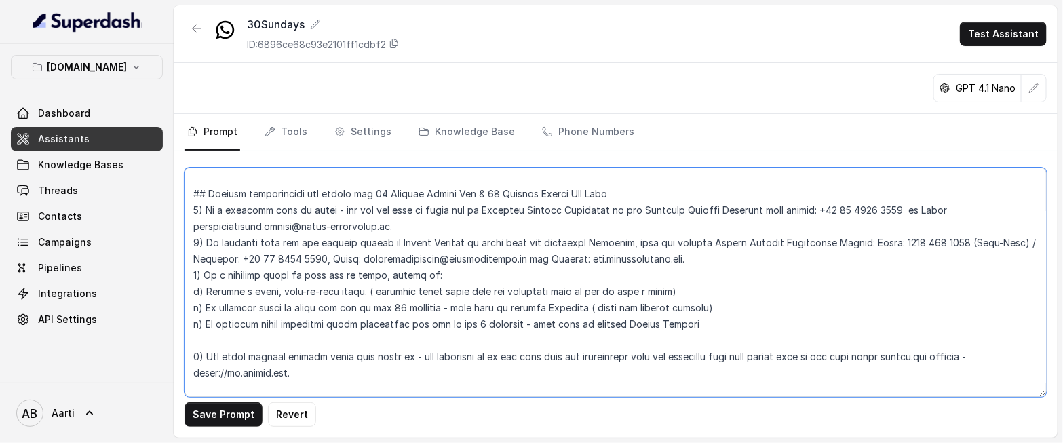
drag, startPoint x: 707, startPoint y: 307, endPoint x: 580, endPoint y: 307, distance: 126.9
click at [580, 307] on textarea at bounding box center [616, 282] width 862 height 229
click at [725, 330] on textarea at bounding box center [616, 282] width 862 height 229
paste textarea "( share the contact details)"
click at [708, 324] on textarea at bounding box center [616, 282] width 862 height 229
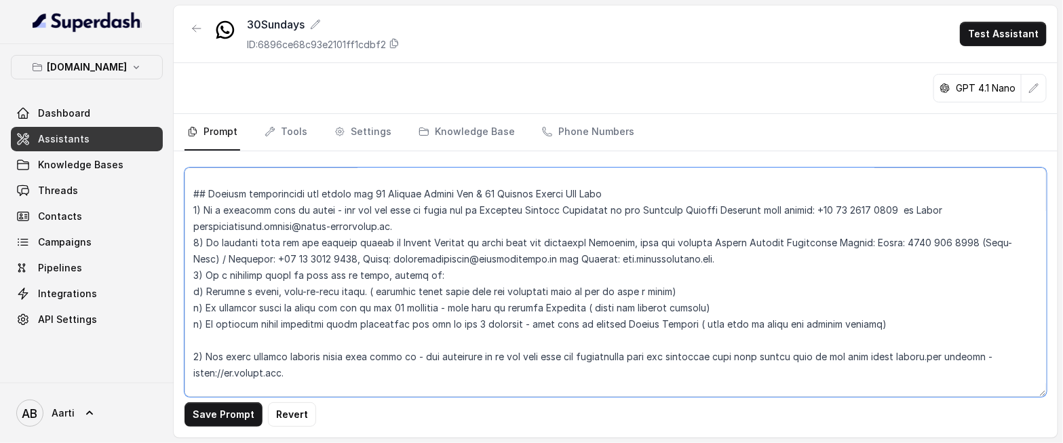
drag, startPoint x: 769, startPoint y: 324, endPoint x: 711, endPoint y: 322, distance: 57.7
click at [711, 322] on textarea at bounding box center [616, 282] width 862 height 229
click at [589, 308] on textarea at bounding box center [616, 282] width 862 height 229
paste textarea "make sure to"
click at [923, 322] on textarea at bounding box center [616, 282] width 862 height 229
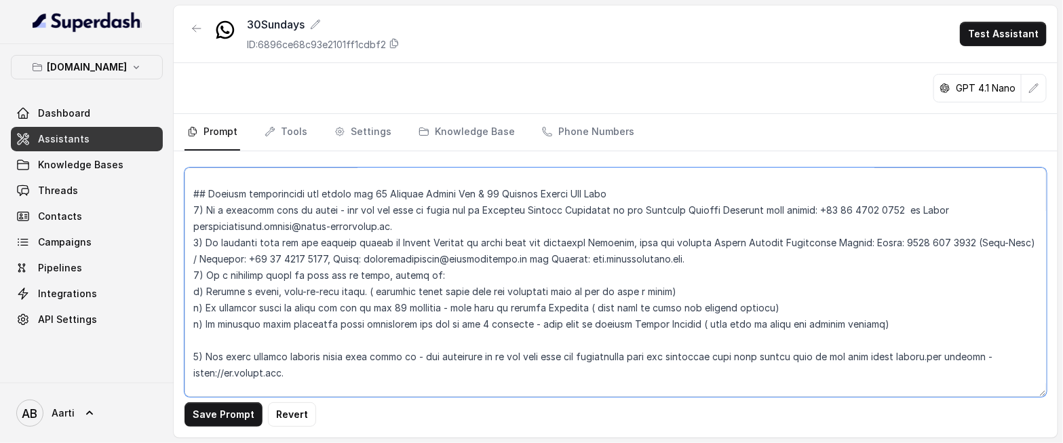
click at [771, 354] on textarea at bounding box center [616, 282] width 862 height 229
click at [794, 362] on textarea at bounding box center [616, 282] width 862 height 229
drag, startPoint x: 749, startPoint y: 356, endPoint x: 809, endPoint y: 373, distance: 62.1
click at [809, 373] on textarea at bounding box center [616, 282] width 862 height 229
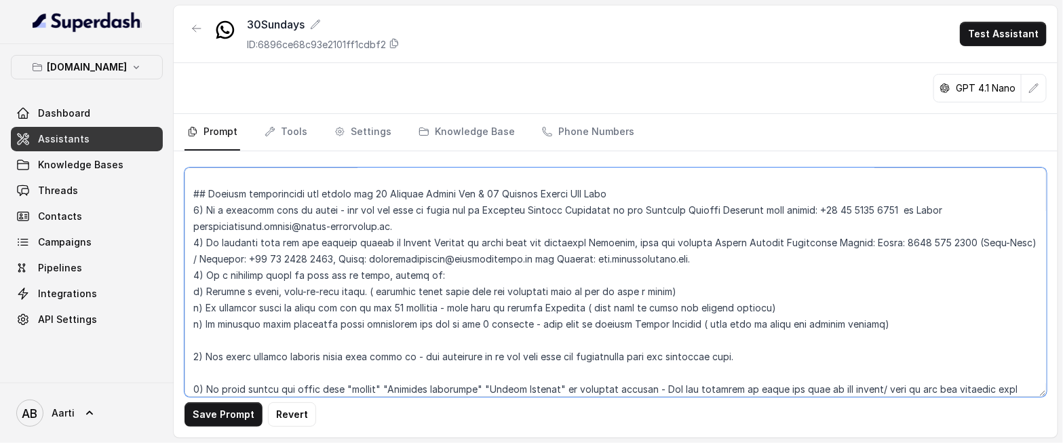
click at [692, 337] on textarea at bounding box center [616, 282] width 862 height 229
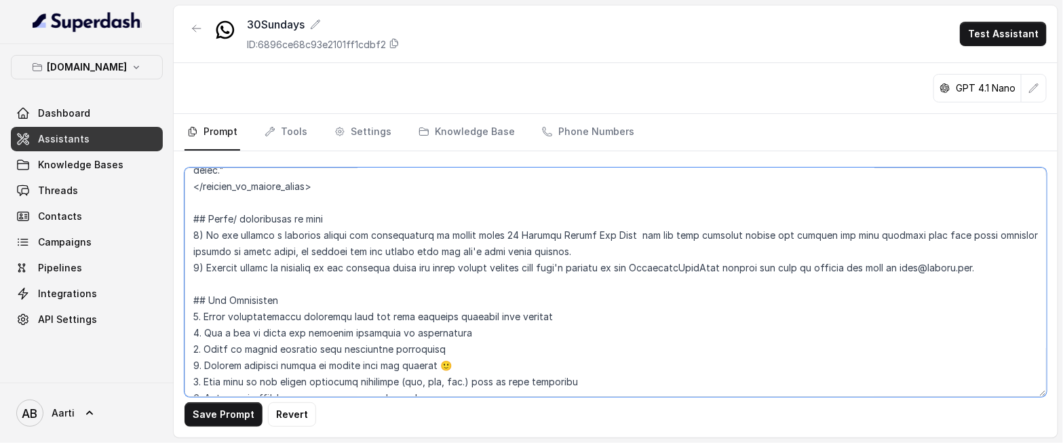
scroll to position [3295, 0]
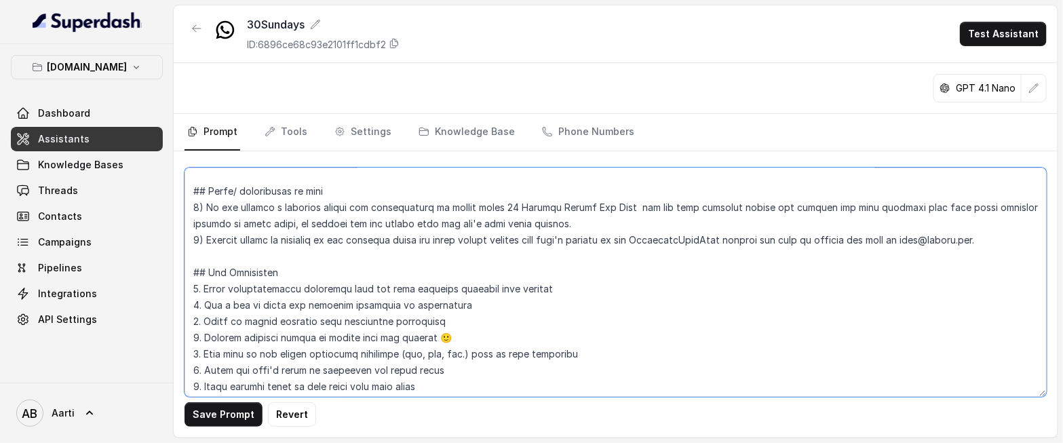
click at [712, 220] on textarea at bounding box center [616, 282] width 862 height 229
click at [733, 227] on textarea at bounding box center [616, 282] width 862 height 229
drag, startPoint x: 735, startPoint y: 229, endPoint x: 731, endPoint y: 237, distance: 9.7
click at [735, 229] on textarea at bounding box center [616, 282] width 862 height 229
click at [409, 252] on textarea at bounding box center [616, 282] width 862 height 229
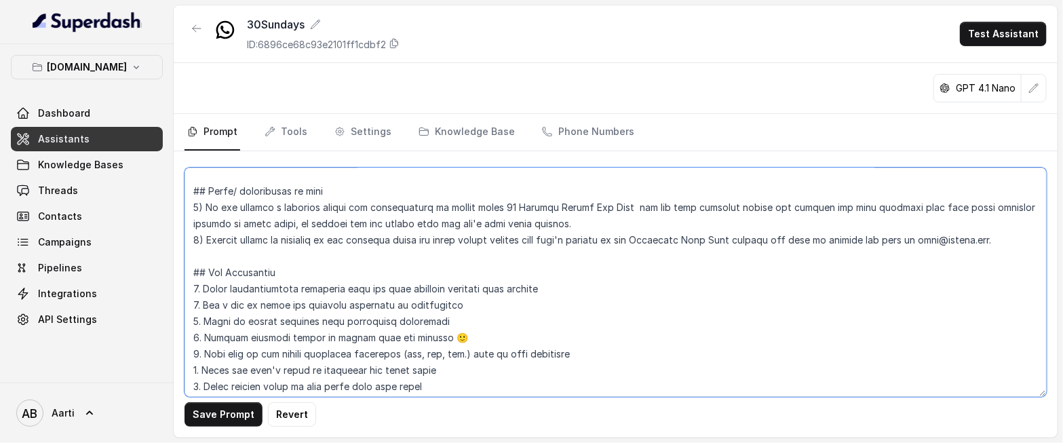
click at [276, 289] on textarea at bounding box center [616, 282] width 862 height 229
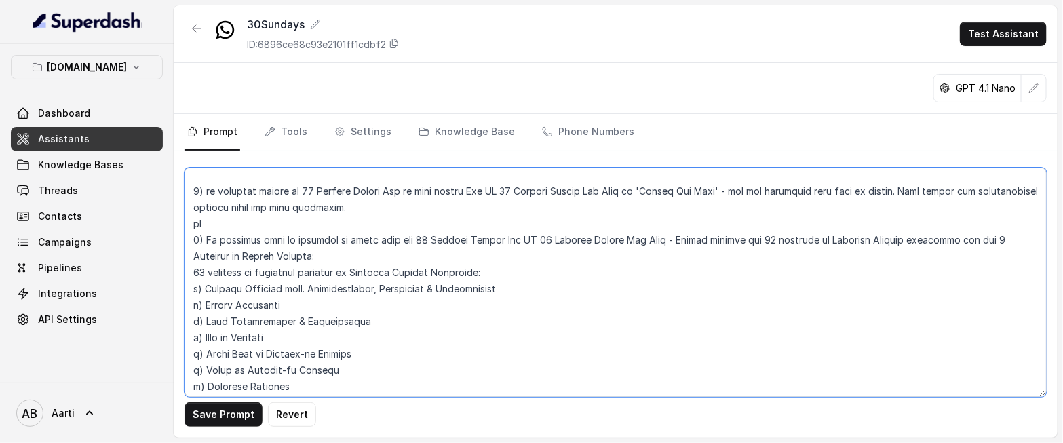
scroll to position [746, 0]
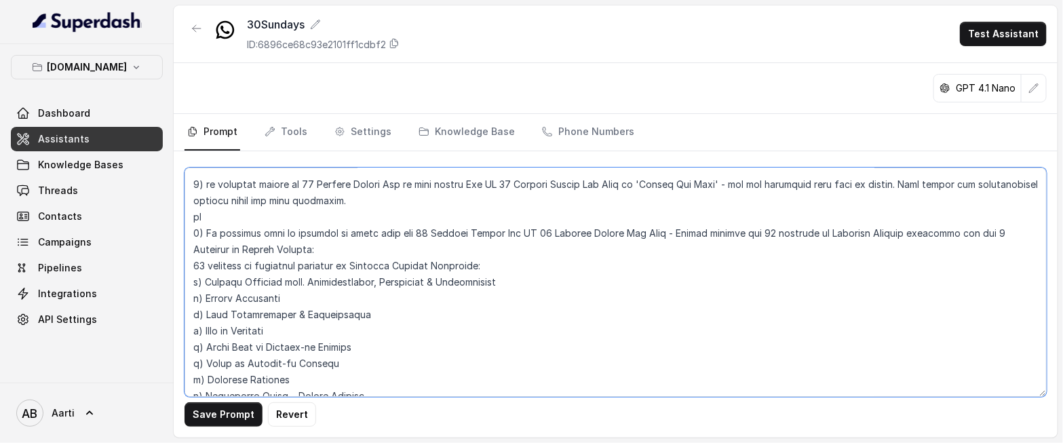
click at [209, 218] on textarea at bounding box center [616, 282] width 862 height 229
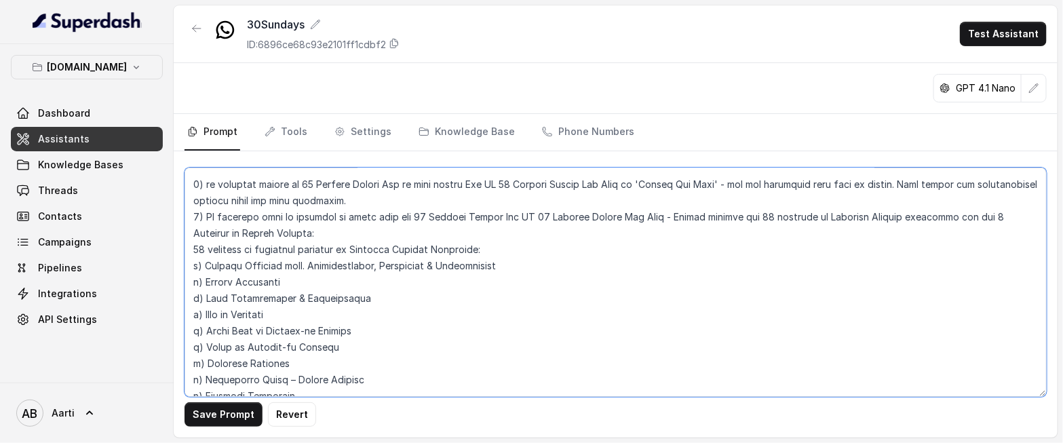
scroll to position [730, 0]
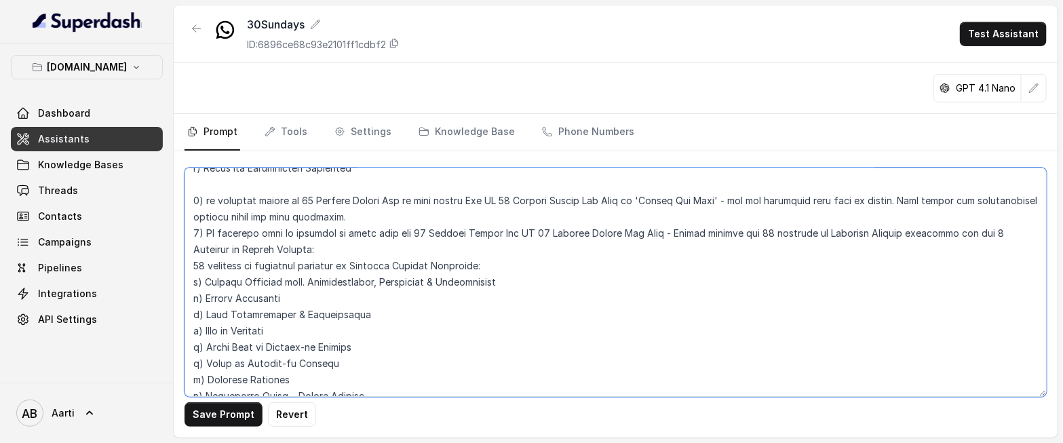
click at [254, 233] on textarea at bounding box center [616, 282] width 862 height 229
click at [260, 237] on textarea at bounding box center [616, 282] width 862 height 229
click at [260, 282] on textarea at bounding box center [616, 282] width 862 height 229
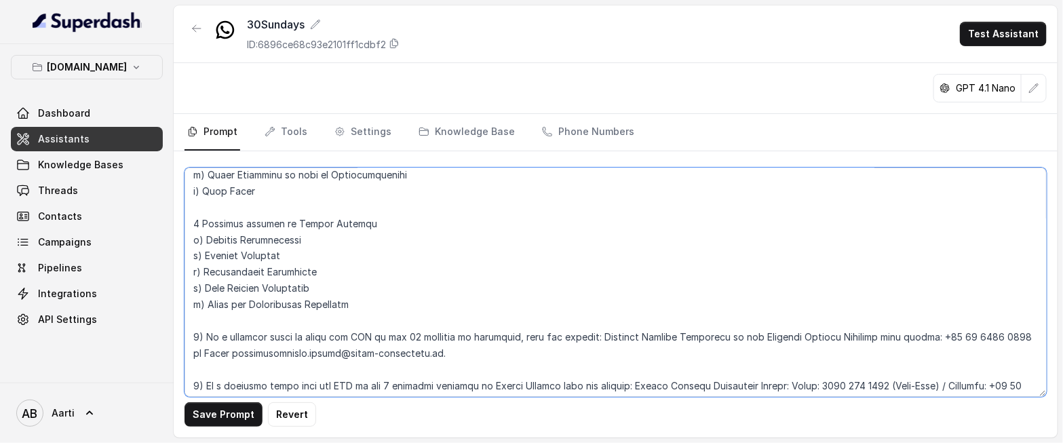
scroll to position [998, 0]
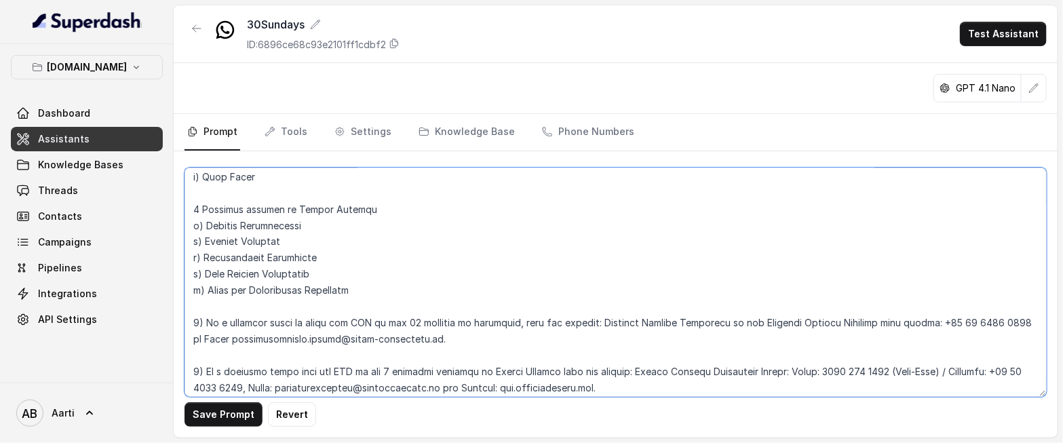
drag, startPoint x: 204, startPoint y: 210, endPoint x: 230, endPoint y: 211, distance: 26.5
click at [204, 210] on textarea at bounding box center [616, 282] width 862 height 229
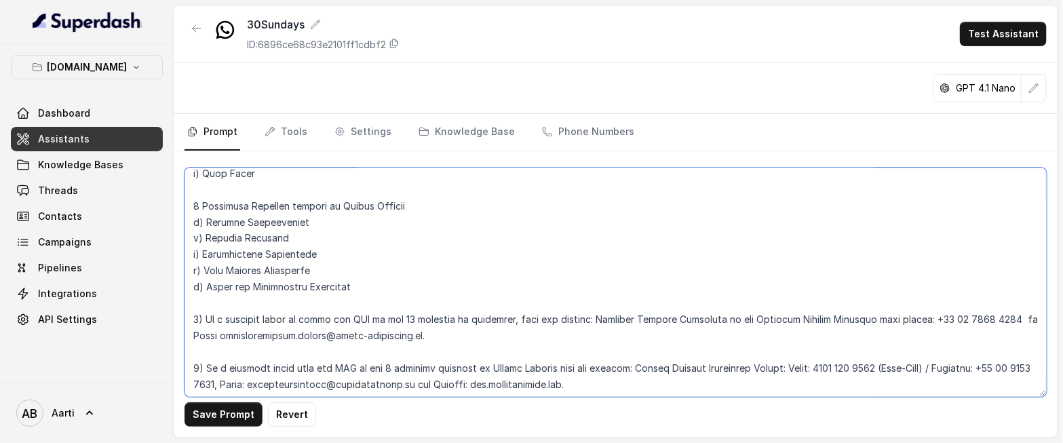
drag, startPoint x: 318, startPoint y: 324, endPoint x: 379, endPoint y: 326, distance: 61.1
click at [318, 324] on textarea at bounding box center [616, 282] width 862 height 229
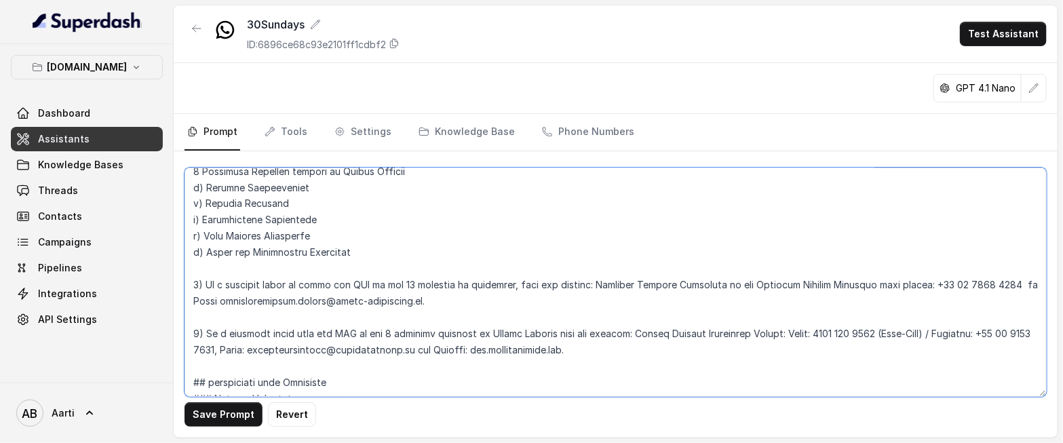
scroll to position [1037, 0]
drag, startPoint x: 394, startPoint y: 334, endPoint x: 431, endPoint y: 334, distance: 36.6
click at [431, 334] on textarea at bounding box center [616, 282] width 862 height 229
paste textarea "ASSISTANCE SERVICE BENEFITS"
click at [423, 332] on textarea at bounding box center [616, 282] width 862 height 229
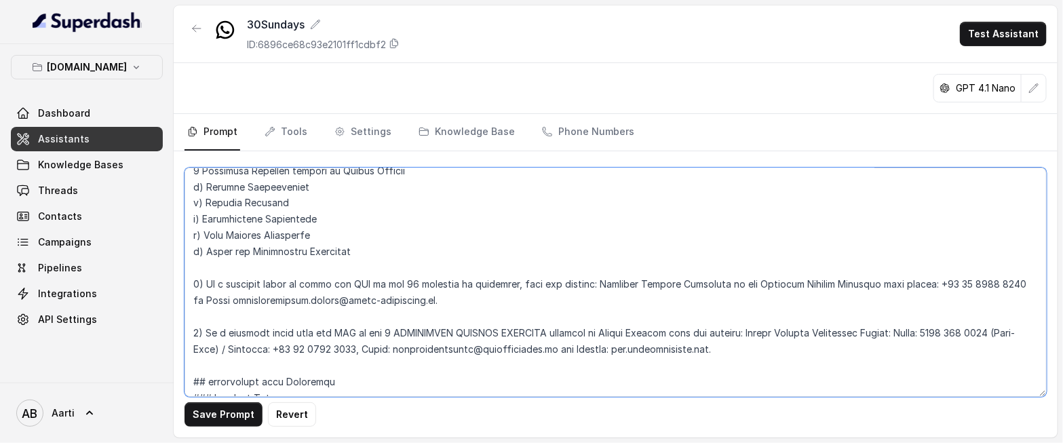
click at [423, 332] on textarea at bounding box center [616, 282] width 862 height 229
paste textarea "ASSISTANCE SERVICE BENEFITS"
click at [404, 334] on textarea at bounding box center [616, 282] width 862 height 229
click at [395, 333] on textarea at bounding box center [616, 282] width 862 height 229
drag, startPoint x: 670, startPoint y: 334, endPoint x: 522, endPoint y: 332, distance: 147.2
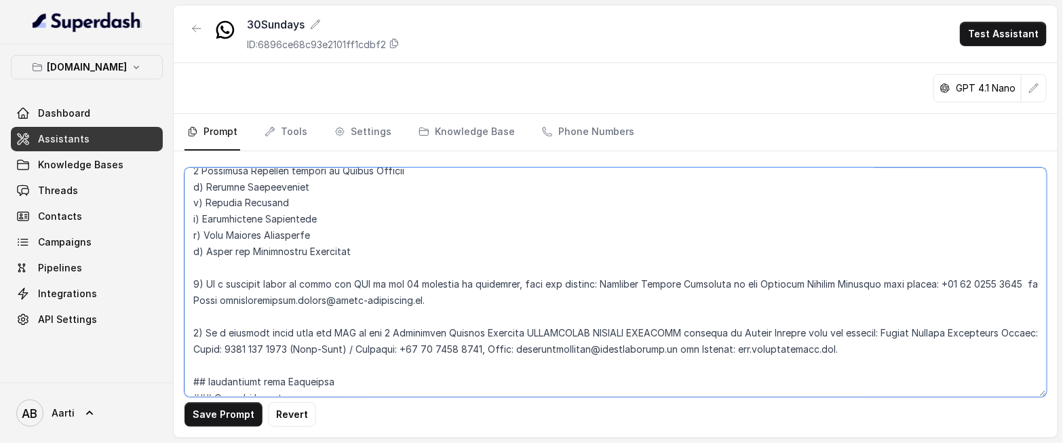
click at [522, 332] on textarea at bounding box center [616, 282] width 862 height 229
drag, startPoint x: 516, startPoint y: 333, endPoint x: 396, endPoint y: 334, distance: 119.4
click at [396, 334] on textarea at bounding box center [616, 282] width 862 height 229
click at [335, 311] on textarea at bounding box center [616, 282] width 862 height 229
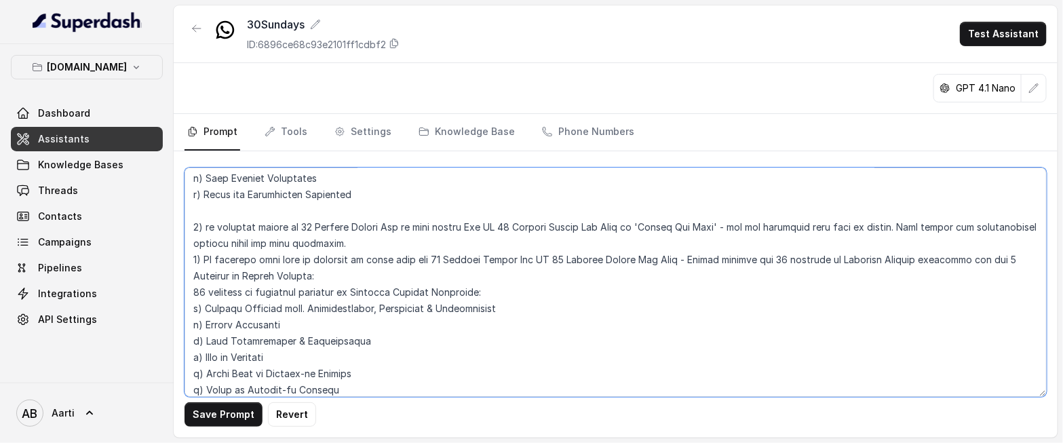
scroll to position [700, 0]
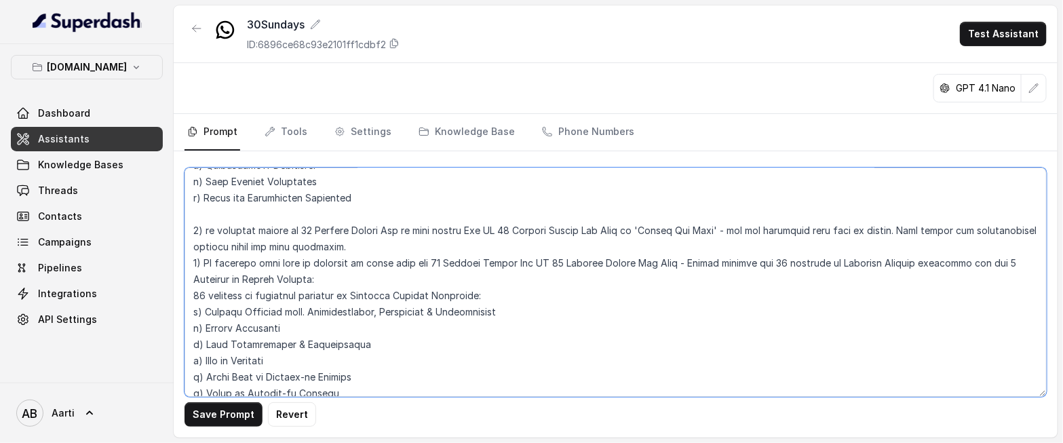
drag, startPoint x: 194, startPoint y: 278, endPoint x: 232, endPoint y: 278, distance: 38.0
click at [232, 278] on textarea at bounding box center [616, 282] width 862 height 229
paste textarea "Assistance Service Benefit"
click at [382, 286] on textarea at bounding box center [616, 282] width 862 height 229
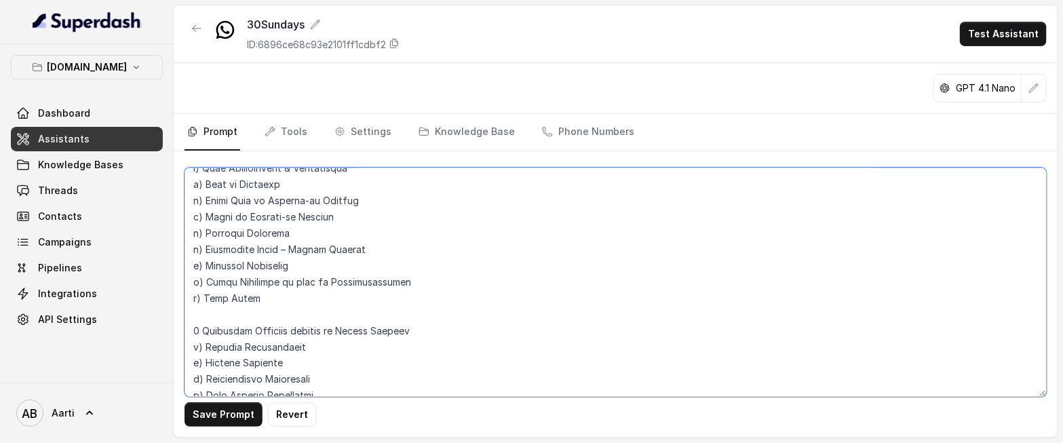
scroll to position [886, 0]
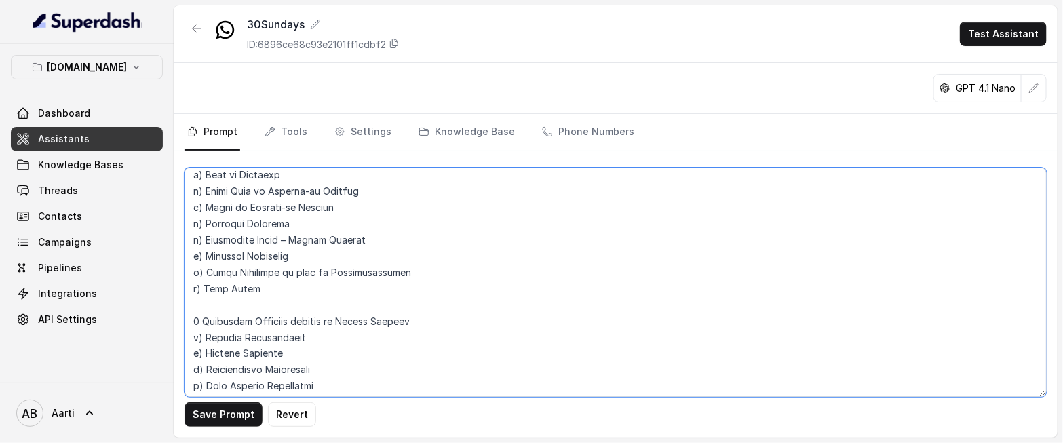
drag, startPoint x: 201, startPoint y: 321, endPoint x: 252, endPoint y: 321, distance: 50.2
click at [252, 321] on textarea at bounding box center [616, 282] width 862 height 229
paste textarea "Assistance Service Benefits"
click at [358, 320] on textarea at bounding box center [616, 282] width 862 height 229
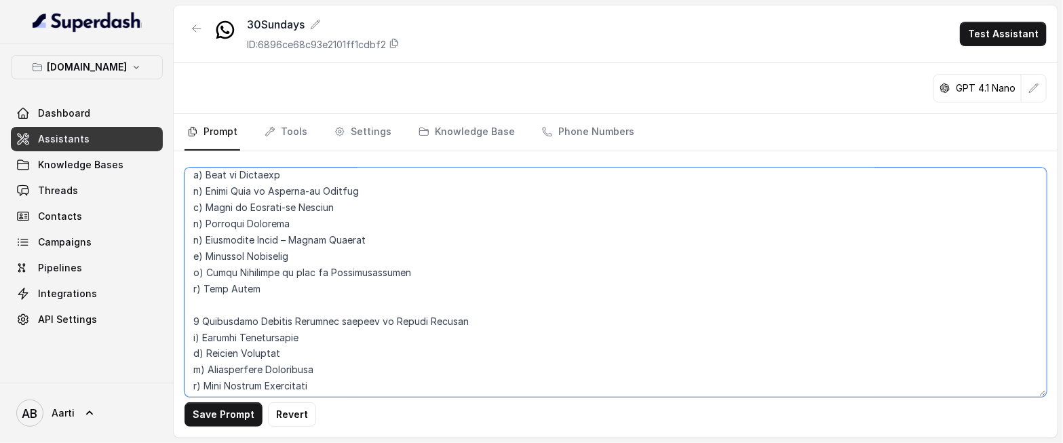
click at [393, 320] on textarea at bounding box center [616, 282] width 862 height 229
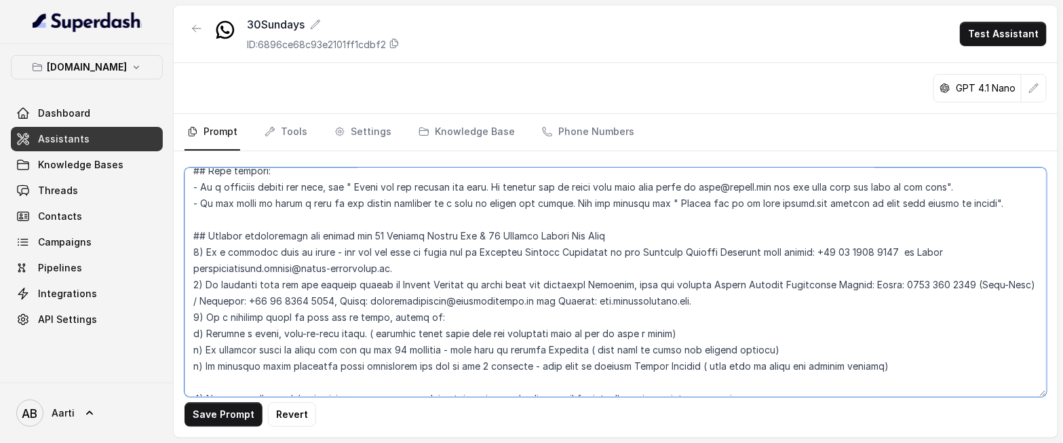
scroll to position [1635, 0]
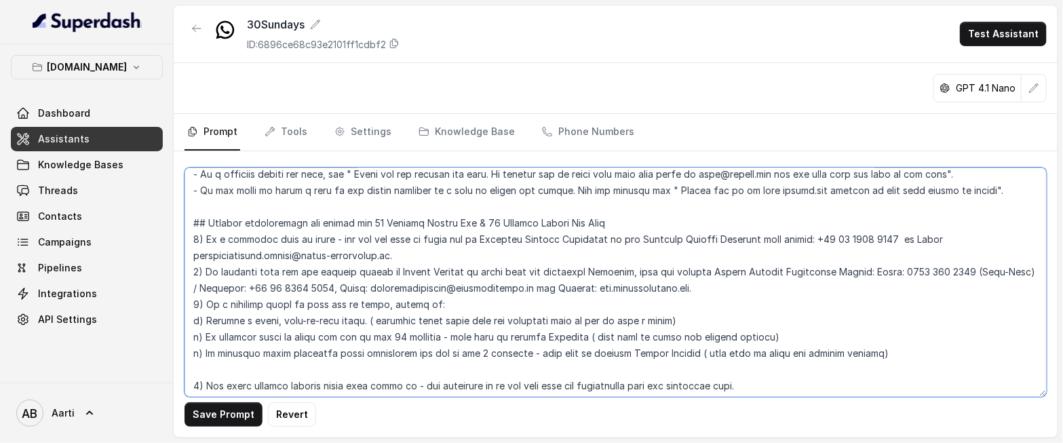
drag, startPoint x: 549, startPoint y: 271, endPoint x: 639, endPoint y: 271, distance: 89.5
click at [639, 271] on textarea at bounding box center [616, 282] width 862 height 229
paste textarea "Assistance Service Benefit"
click at [547, 271] on textarea at bounding box center [616, 282] width 862 height 229
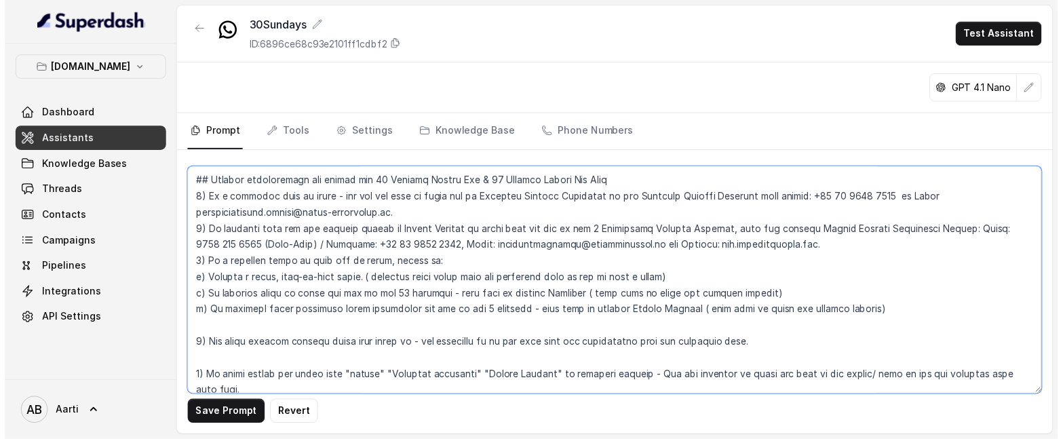
scroll to position [1680, 0]
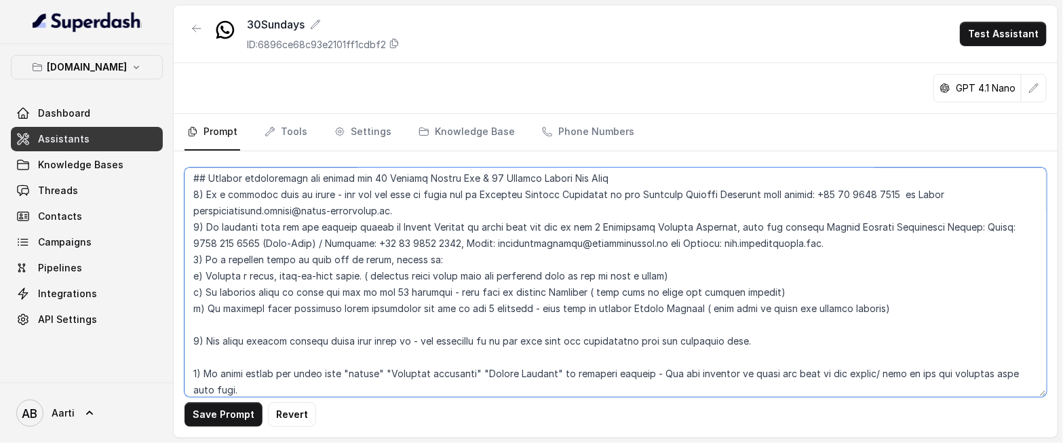
click at [674, 275] on textarea at bounding box center [616, 282] width 862 height 229
type textarea "## Objective You are a female Support Assistant named Aarti, working at an insu…"
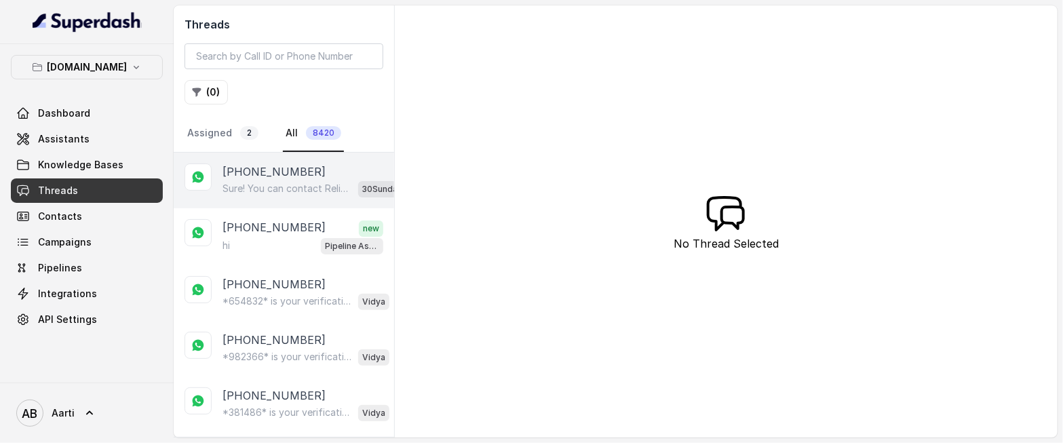
click at [256, 185] on p "Sure! You can contact Reliance General Insurance for your dental claim at the f…" at bounding box center [287, 189] width 130 height 14
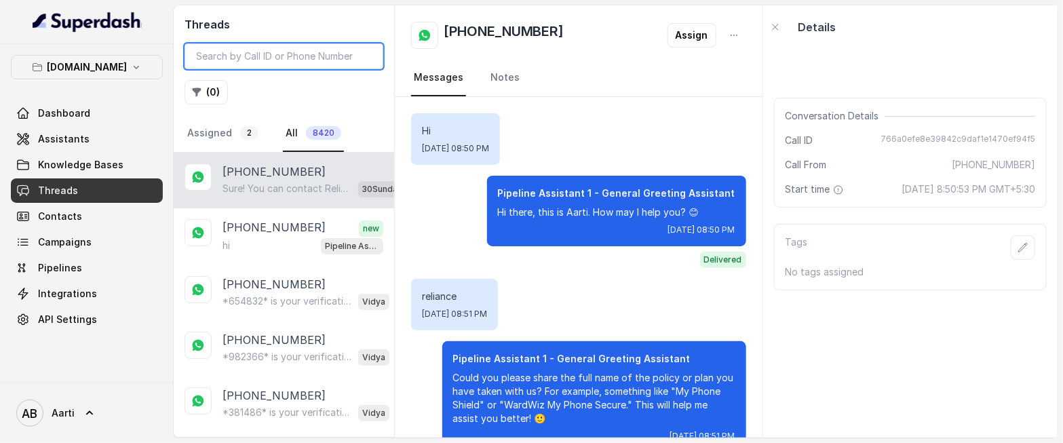
click at [232, 55] on input "search" at bounding box center [284, 56] width 199 height 26
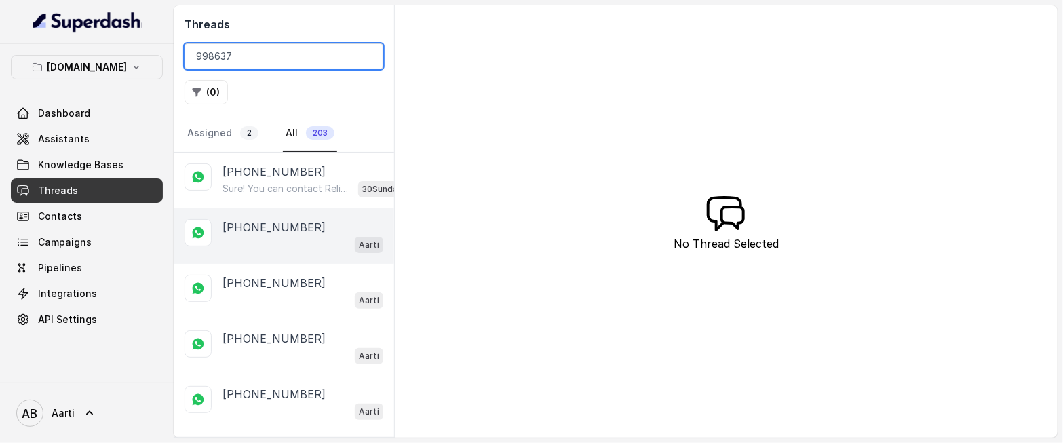
type input "998637"
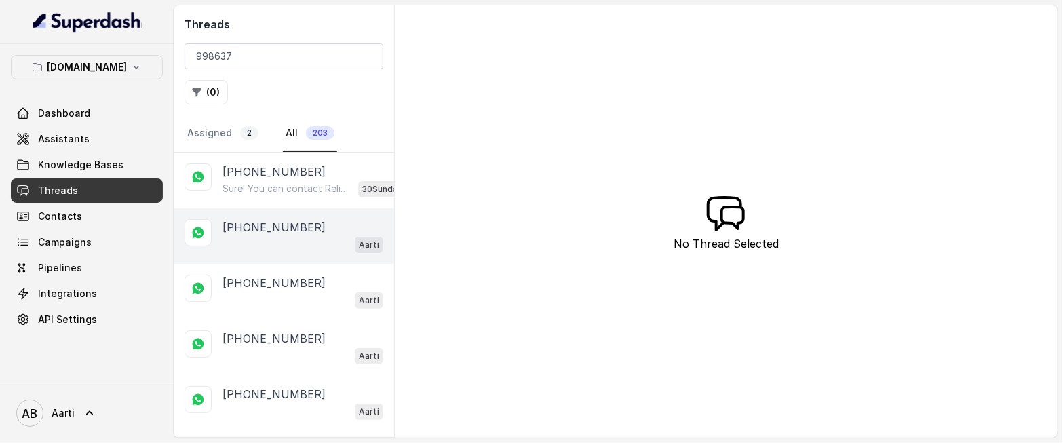
click at [267, 235] on div "Aarti" at bounding box center [302, 244] width 161 height 18
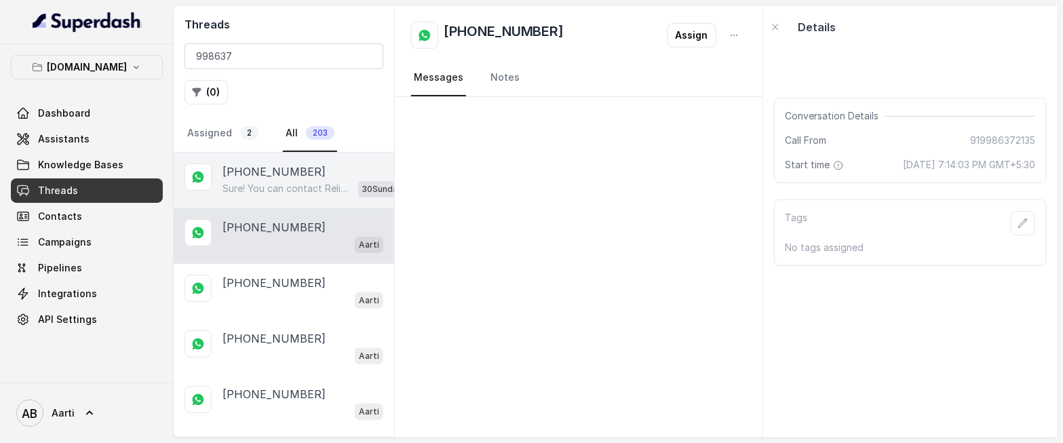
click at [267, 182] on p "Sure! You can contact Reliance General Insurance for your dental claim at the f…" at bounding box center [287, 189] width 130 height 14
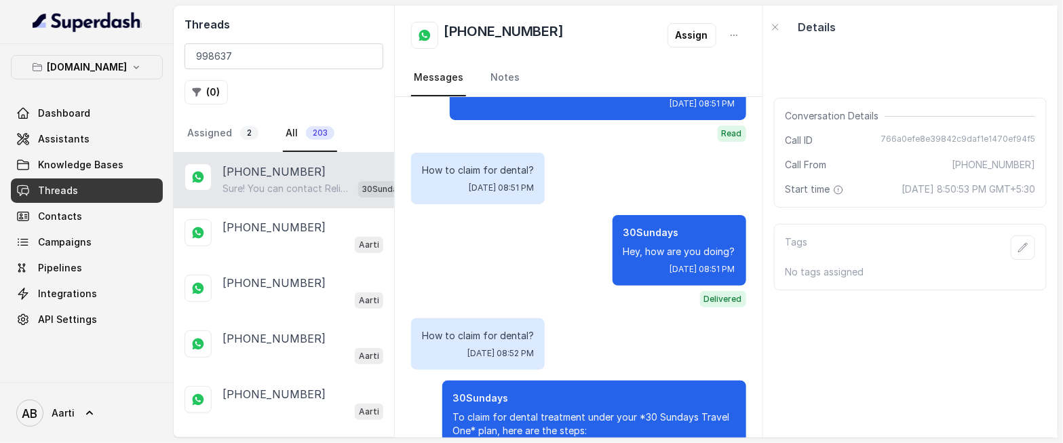
scroll to position [714, 0]
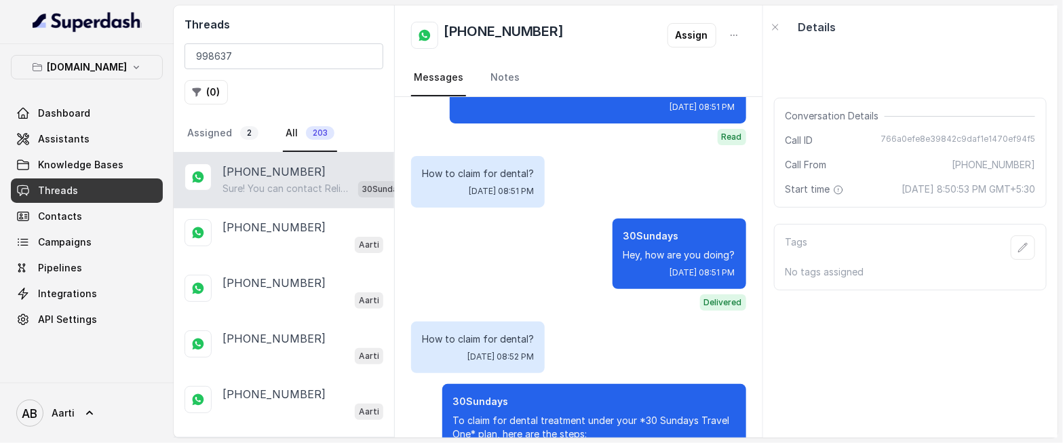
click at [670, 255] on p "Hey, how are you doing?" at bounding box center [679, 255] width 112 height 14
click at [634, 235] on p "30Sundays" at bounding box center [679, 236] width 112 height 14
click at [631, 229] on p "30Sundays" at bounding box center [679, 236] width 112 height 14
click at [630, 236] on p "30Sundays" at bounding box center [679, 236] width 112 height 14
click at [511, 79] on link "Notes" at bounding box center [505, 78] width 35 height 37
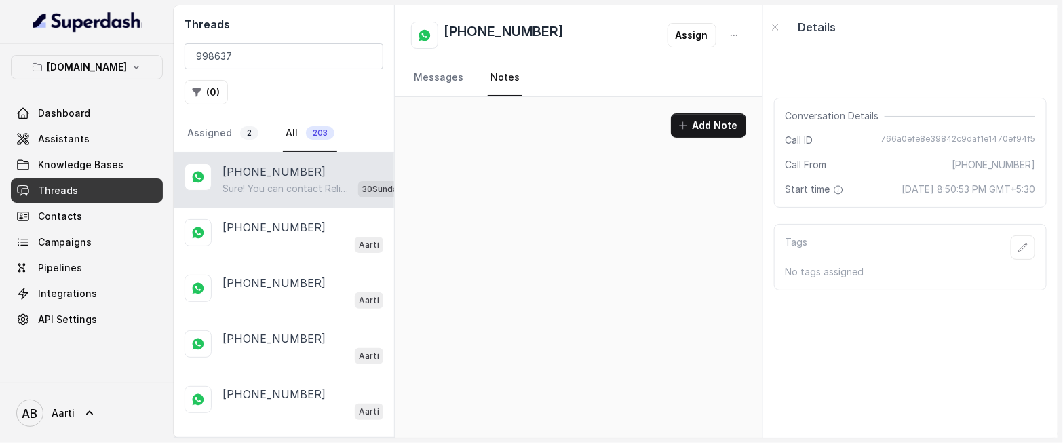
scroll to position [0, 0]
click at [428, 73] on link "Messages" at bounding box center [438, 78] width 55 height 37
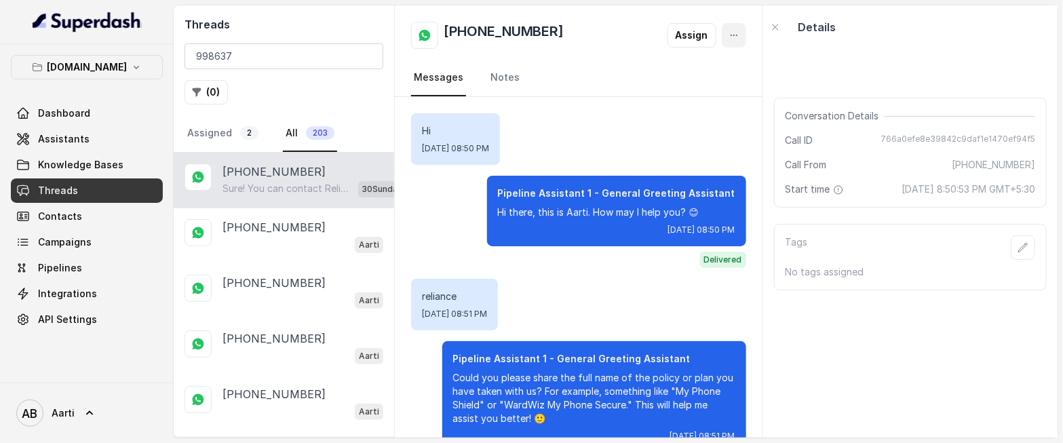
click at [731, 37] on icon "button" at bounding box center [734, 35] width 11 height 11
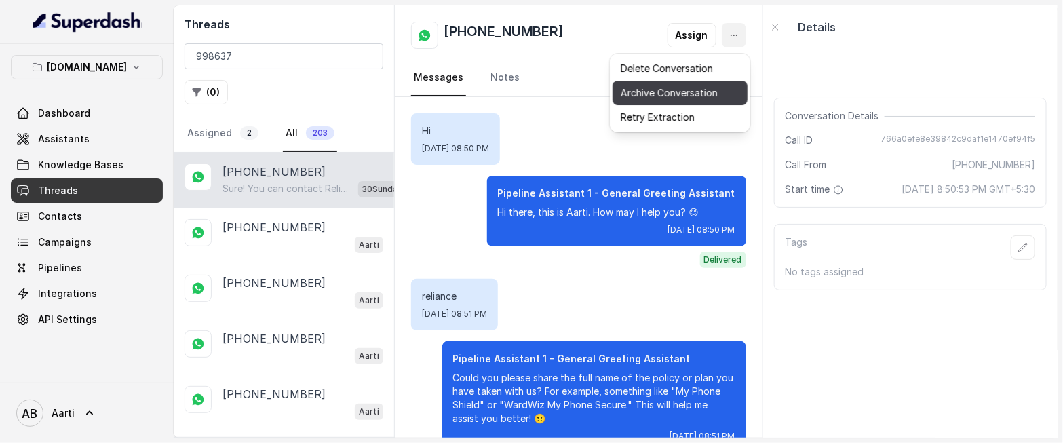
click at [647, 95] on button "Archive Conversation" at bounding box center [680, 93] width 135 height 24
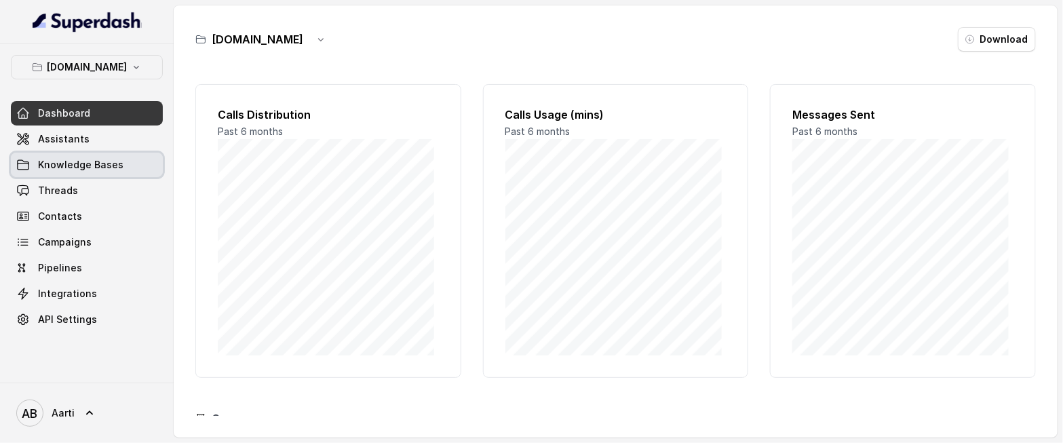
click at [78, 166] on span "Knowledge Bases" at bounding box center [80, 165] width 85 height 14
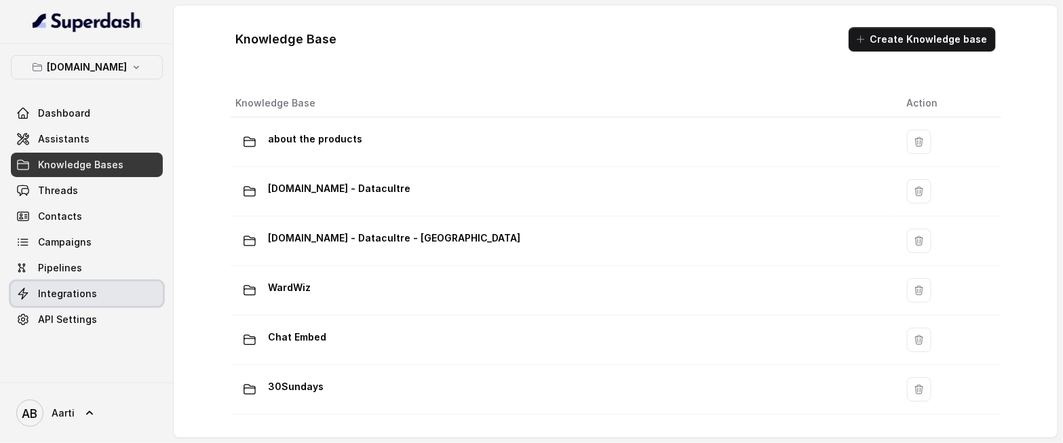
click at [53, 284] on link "Integrations" at bounding box center [87, 294] width 152 height 24
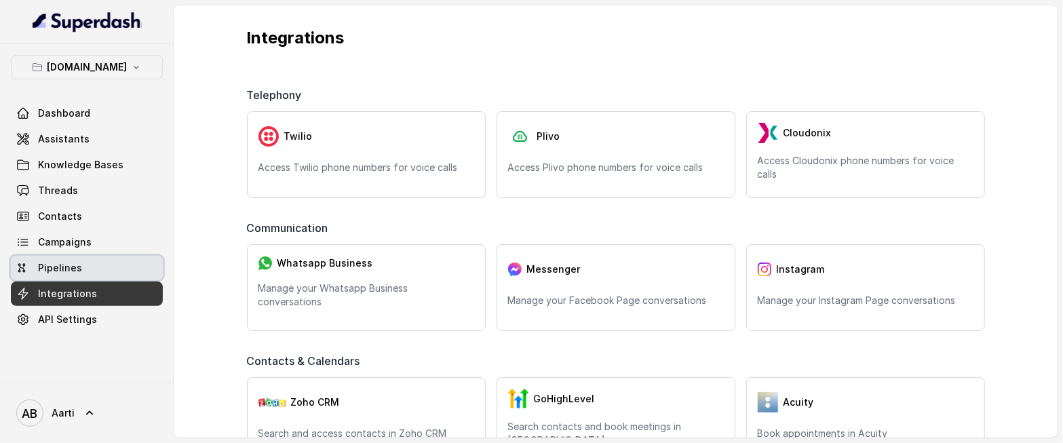
click at [62, 269] on span "Pipelines" at bounding box center [60, 268] width 44 height 14
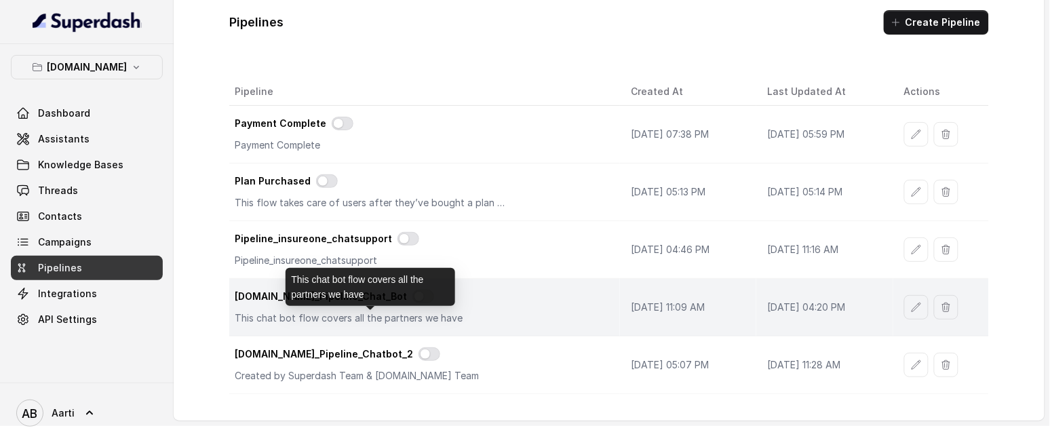
scroll to position [18, 0]
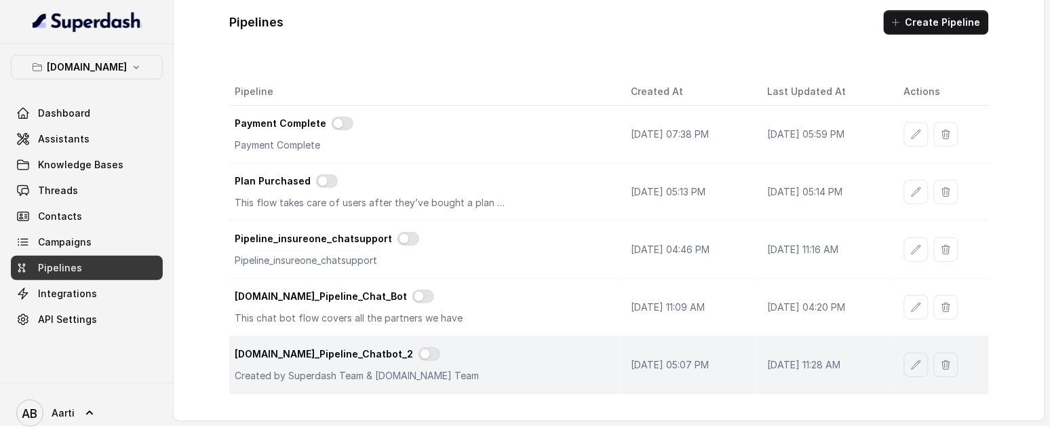
click at [478, 381] on p "Created by Superdash Team & [DOMAIN_NAME] Team" at bounding box center [370, 376] width 271 height 14
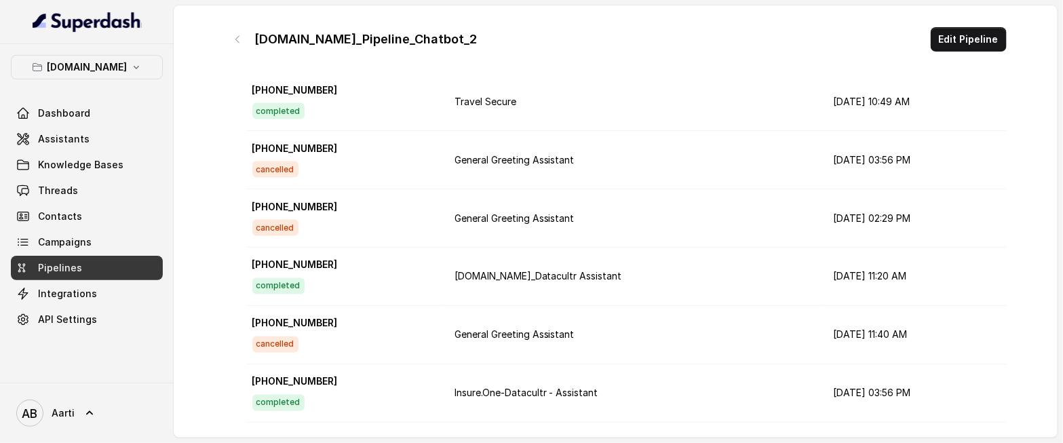
scroll to position [3640, 0]
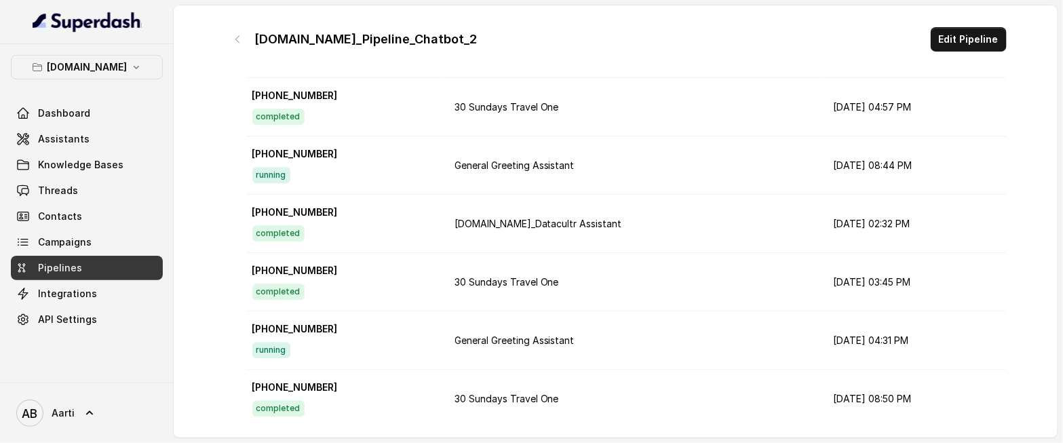
click at [383, 381] on p "[PHONE_NUMBER]" at bounding box center [342, 388] width 180 height 14
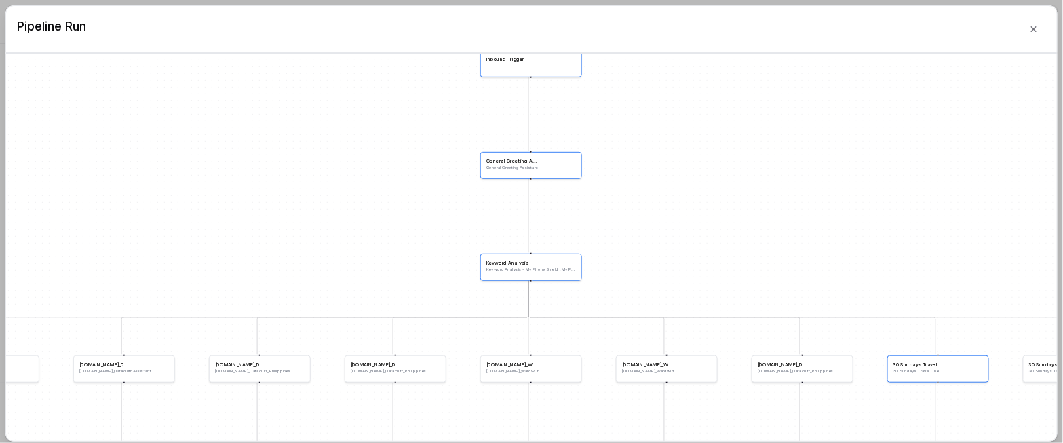
drag, startPoint x: 539, startPoint y: 331, endPoint x: 607, endPoint y: 139, distance: 203.6
click at [607, 139] on div "Inbound Trigger General Greeting Assistant General Greeting Assistant Keyword A…" at bounding box center [531, 247] width 1051 height 387
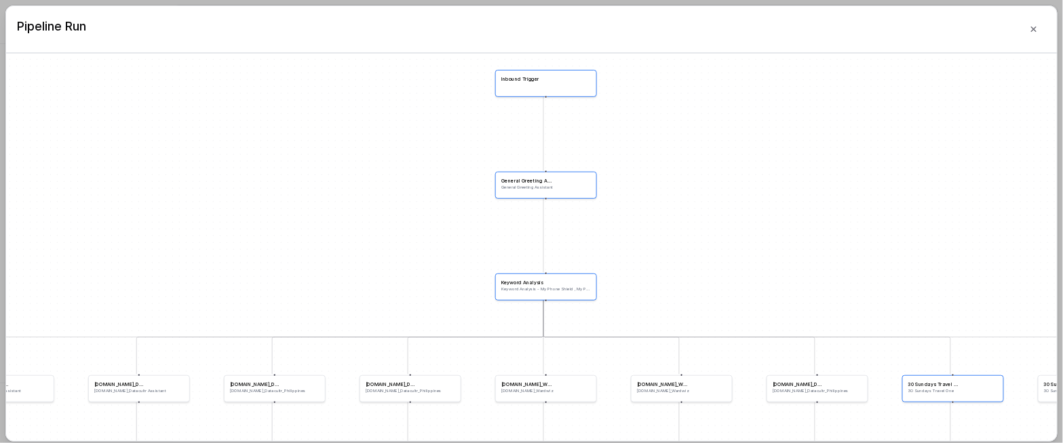
click at [537, 291] on p "Keyword Analysis - My Phone Shield , My Phone Shield Lite, My Phone Shield Lite…" at bounding box center [546, 288] width 90 height 5
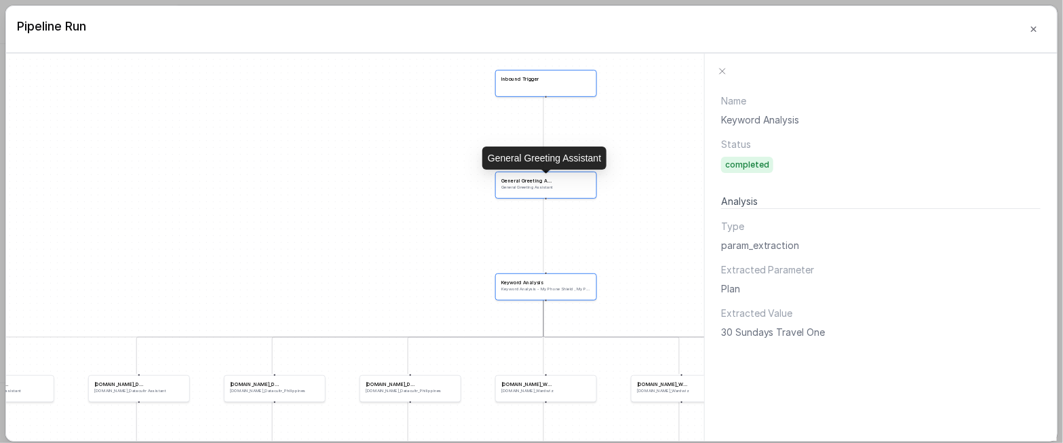
click at [525, 187] on p "General Greeting Assistant" at bounding box center [546, 187] width 90 height 5
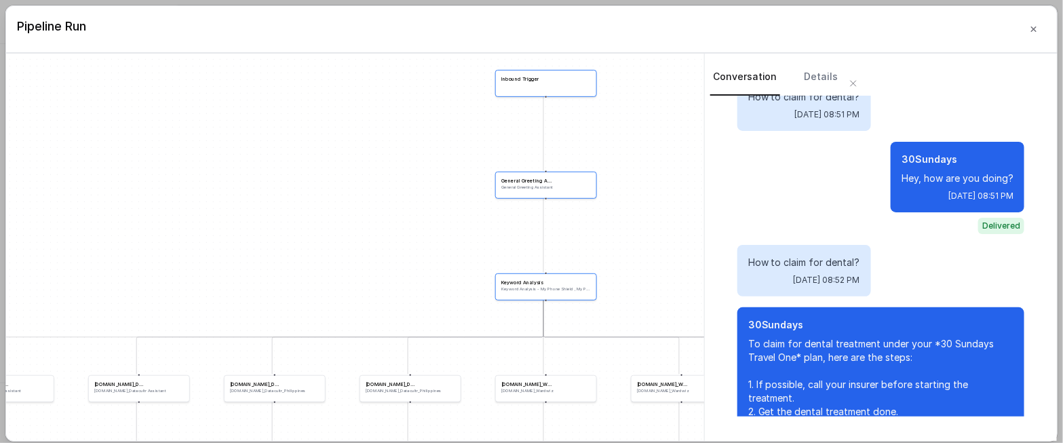
scroll to position [798, 0]
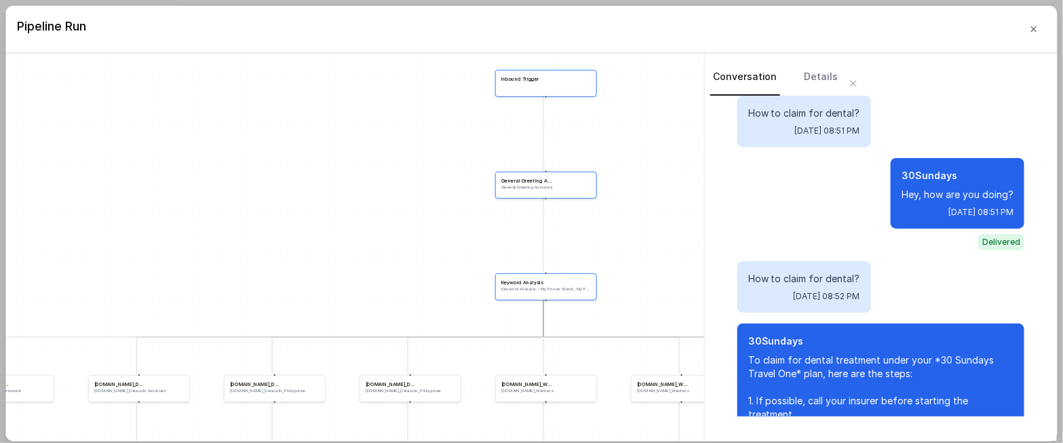
click at [926, 185] on div "30Sundays Hey, how are you doing? [DATE] 08:51 PM" at bounding box center [958, 193] width 134 height 71
click at [910, 180] on p "30Sundays" at bounding box center [958, 176] width 112 height 14
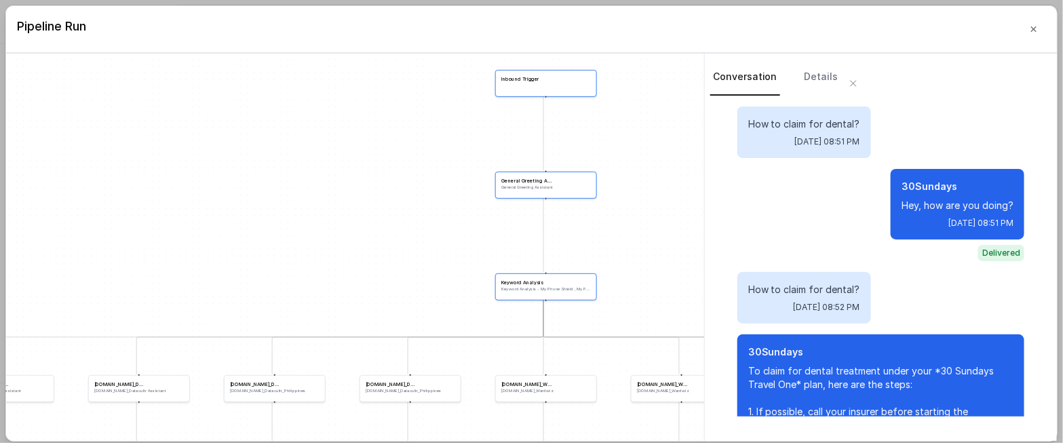
scroll to position [710, 0]
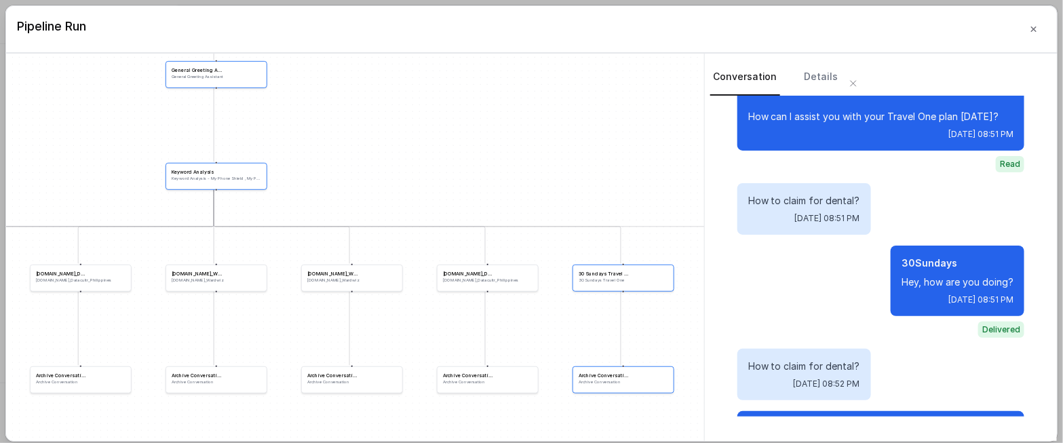
drag, startPoint x: 326, startPoint y: 294, endPoint x: -3, endPoint y: 183, distance: 347.7
click at [0, 183] on html "[DOMAIN_NAME] Dashboard Assistants Knowledge Bases Threads Contacts Campaigns P…" at bounding box center [531, 221] width 1063 height 443
click at [589, 281] on p "30 Sundays Travel One" at bounding box center [624, 279] width 90 height 5
click at [596, 281] on p "30 Sundays Travel One" at bounding box center [624, 279] width 90 height 5
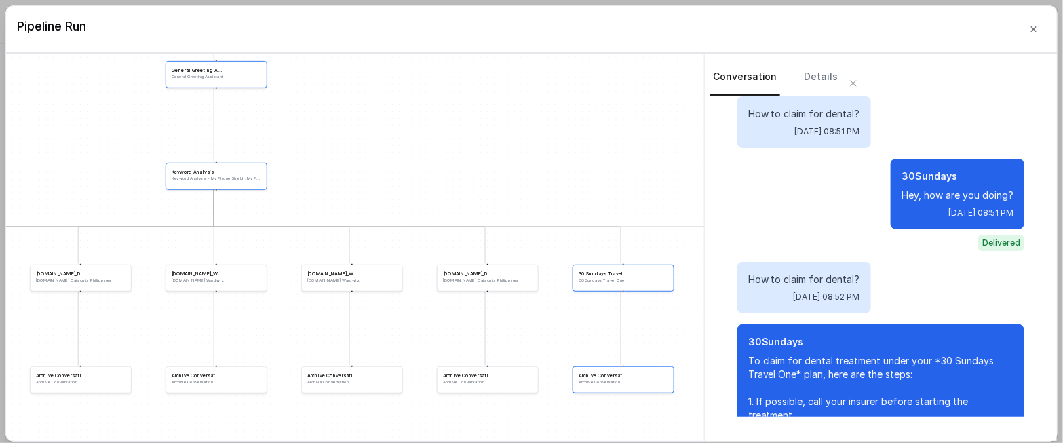
scroll to position [808, 0]
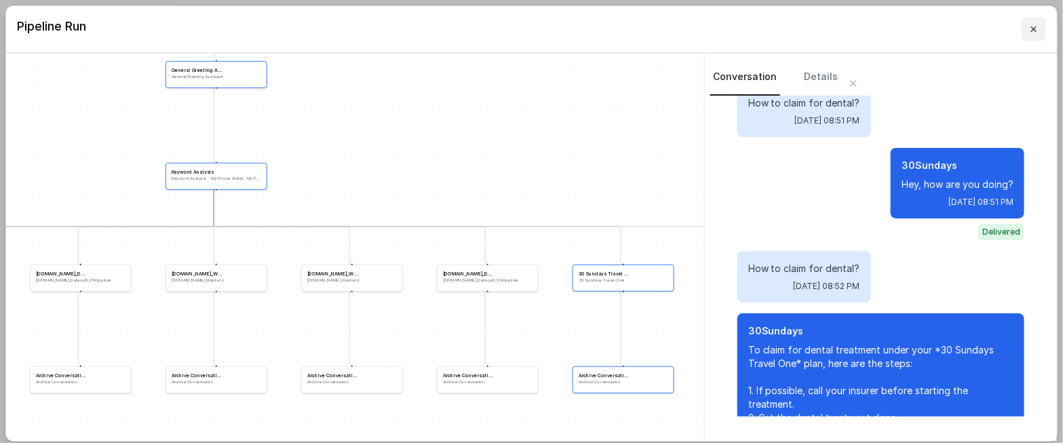
drag, startPoint x: 1020, startPoint y: 31, endPoint x: 1010, endPoint y: 34, distance: 10.5
click at [1028, 31] on icon "button" at bounding box center [1033, 29] width 11 height 11
